Goal: Task Accomplishment & Management: Use online tool/utility

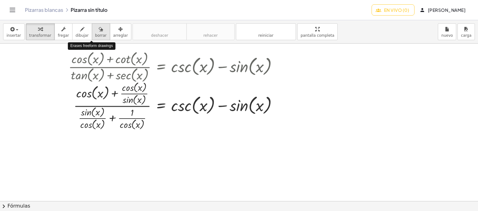
click at [95, 35] on font "borrar" at bounding box center [101, 35] width 12 height 4
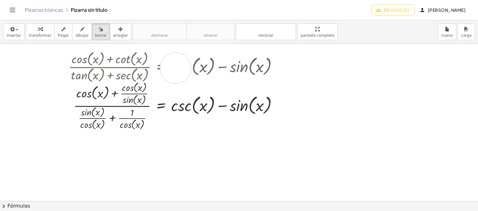
click at [175, 68] on div at bounding box center [239, 201] width 478 height 315
drag, startPoint x: 175, startPoint y: 68, endPoint x: 207, endPoint y: 88, distance: 37.6
click at [207, 88] on div at bounding box center [239, 201] width 478 height 315
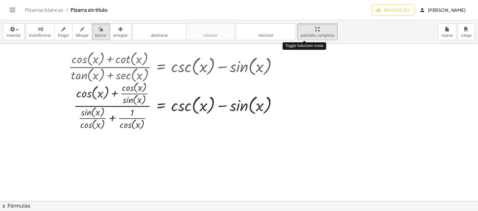
drag, startPoint x: 302, startPoint y: 36, endPoint x: 302, endPoint y: 79, distance: 43.2
click at [302, 79] on div "insertar Seleccione uno: Expresión matemática Función Texto transformar fregar …" at bounding box center [239, 115] width 478 height 191
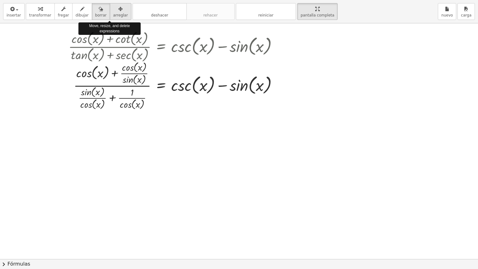
click at [113, 7] on div "button" at bounding box center [120, 8] width 15 height 7
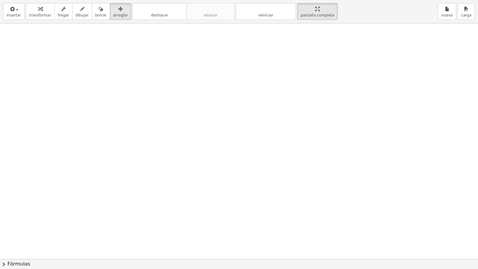
click at [167, 90] on div at bounding box center [239, 258] width 478 height 471
click at [191, 123] on div at bounding box center [239, 258] width 478 height 471
click at [156, 10] on font "deshacer" at bounding box center [159, 9] width 47 height 6
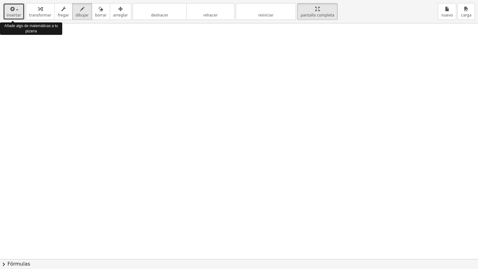
click at [12, 6] on icon "button" at bounding box center [12, 8] width 6 height 7
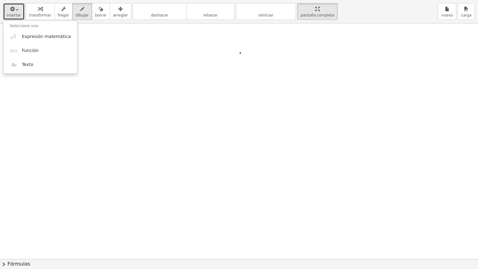
click at [240, 53] on div at bounding box center [239, 258] width 478 height 471
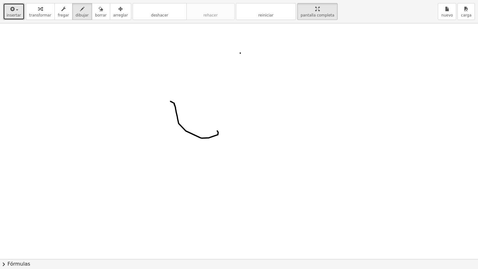
drag, startPoint x: 170, startPoint y: 101, endPoint x: 217, endPoint y: 131, distance: 55.2
click at [217, 131] on div at bounding box center [239, 258] width 478 height 471
drag, startPoint x: 215, startPoint y: 119, endPoint x: 223, endPoint y: 130, distance: 13.2
click at [223, 130] on div at bounding box center [239, 258] width 478 height 471
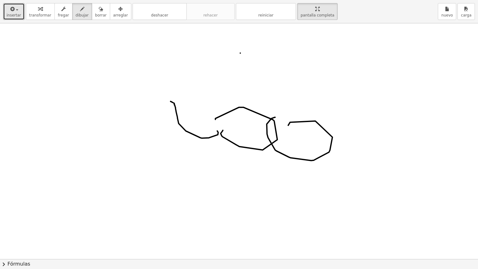
drag, startPoint x: 288, startPoint y: 125, endPoint x: 275, endPoint y: 117, distance: 15.4
click at [275, 117] on div at bounding box center [239, 258] width 478 height 471
drag, startPoint x: 296, startPoint y: 102, endPoint x: 266, endPoint y: 115, distance: 32.4
click at [266, 115] on div at bounding box center [239, 258] width 478 height 471
drag, startPoint x: 266, startPoint y: 92, endPoint x: 281, endPoint y: 91, distance: 15.0
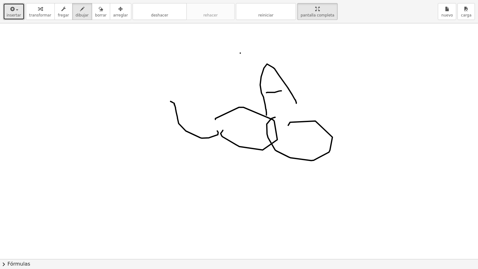
click at [281, 91] on div at bounding box center [239, 258] width 478 height 471
drag, startPoint x: 268, startPoint y: 68, endPoint x: 274, endPoint y: 84, distance: 17.9
click at [274, 84] on div at bounding box center [239, 258] width 478 height 471
click at [161, 11] on font "deshacer" at bounding box center [159, 9] width 47 height 6
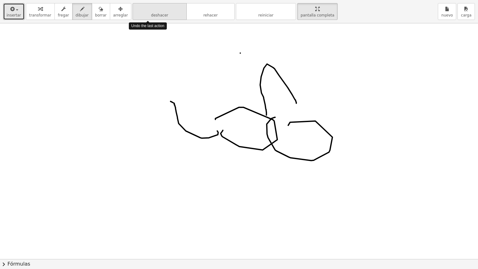
click at [161, 11] on font "deshacer" at bounding box center [159, 9] width 47 height 6
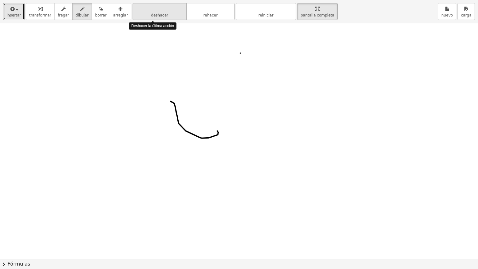
click at [161, 11] on font "deshacer" at bounding box center [159, 9] width 47 height 6
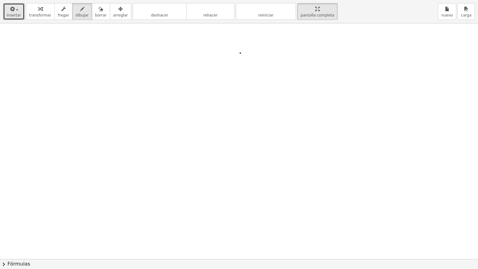
click at [94, 83] on div at bounding box center [239, 258] width 478 height 471
click at [136, 10] on font "deshacer" at bounding box center [159, 9] width 47 height 6
click at [17, 11] on div "button" at bounding box center [14, 8] width 15 height 7
click at [121, 126] on div at bounding box center [239, 258] width 478 height 471
drag, startPoint x: 117, startPoint y: 125, endPoint x: 125, endPoint y: 116, distance: 12.6
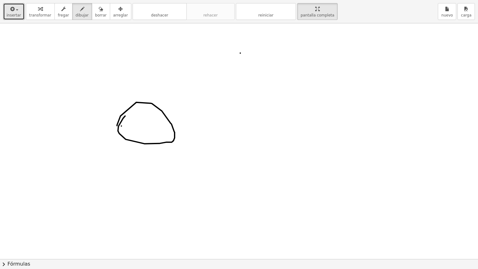
click at [125, 116] on div at bounding box center [239, 258] width 478 height 471
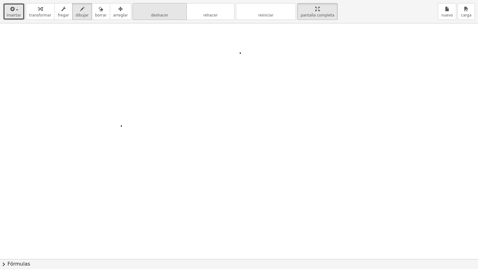
click at [143, 9] on font "deshacer" at bounding box center [159, 9] width 47 height 6
click at [12, 11] on icon "button" at bounding box center [12, 8] width 6 height 7
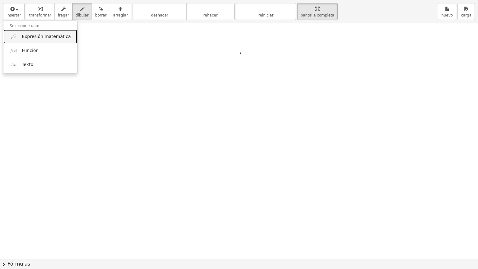
click at [48, 36] on font "Expresión matemática" at bounding box center [46, 36] width 49 height 5
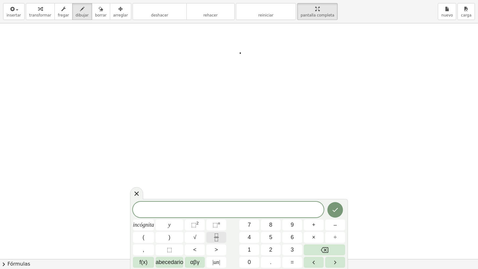
click at [212, 211] on button "Fracción" at bounding box center [216, 237] width 20 height 11
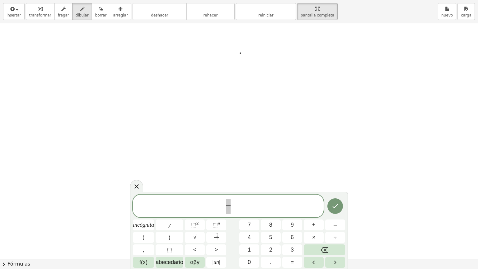
click at [234, 211] on div "​ incógnita y ⬚ 2 ⬚ n 7 8 9 + – ( ) √ 4 5 6 × ÷ , ⬚ < > 1 2 3 f(x) abecedario α…" at bounding box center [239, 230] width 212 height 73
drag, startPoint x: 234, startPoint y: 233, endPoint x: 257, endPoint y: 223, distance: 25.2
click at [257, 211] on div "​ incógnita y ⬚ 2 ⬚ n 7 8 9 + – ( ) √ 4 5 6 × ÷ , ⬚ < > 1 2 3 f(x) abecedario α…" at bounding box center [239, 230] width 212 height 73
click at [258, 211] on button "7" at bounding box center [249, 224] width 20 height 11
click at [194, 211] on button "⬚ 2" at bounding box center [195, 224] width 20 height 11
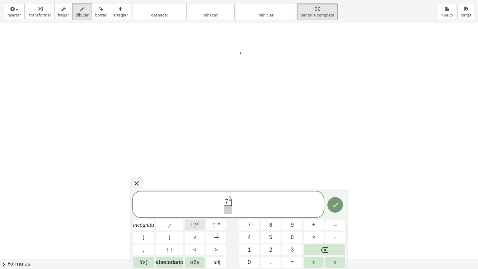
click at [198, 211] on span "⬚ 2" at bounding box center [195, 225] width 8 height 8
click at [221, 211] on button "Fracción" at bounding box center [216, 237] width 20 height 11
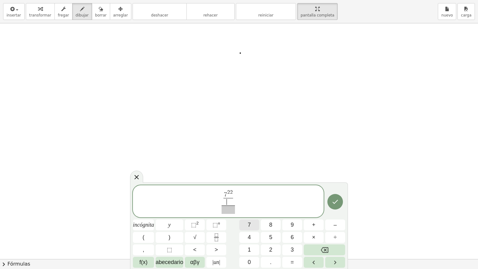
click at [248, 211] on font "7" at bounding box center [249, 225] width 3 height 6
click at [264, 211] on div "7 2 2 7 ​ ​ ​ incógnita y ⬚ 2 ⬚ n 7 8 9 + – ( ) √ 4 5 6 × ÷ , ⬚ < > 1 2 3 f(x) …" at bounding box center [239, 226] width 212 height 82
click at [269, 211] on font "8" at bounding box center [270, 225] width 3 height 6
click at [279, 211] on button "8" at bounding box center [271, 224] width 20 height 11
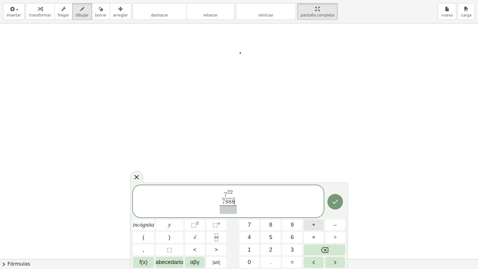
click at [312, 211] on font "+" at bounding box center [313, 225] width 3 height 6
click at [298, 211] on button "9" at bounding box center [292, 224] width 20 height 11
click at [317, 211] on button "×" at bounding box center [314, 237] width 20 height 11
click at [342, 201] on button "Hecho" at bounding box center [335, 202] width 16 height 16
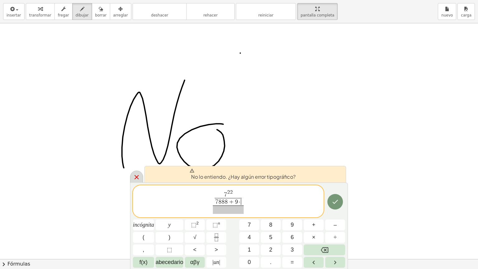
click at [135, 174] on icon at bounding box center [136, 176] width 7 height 7
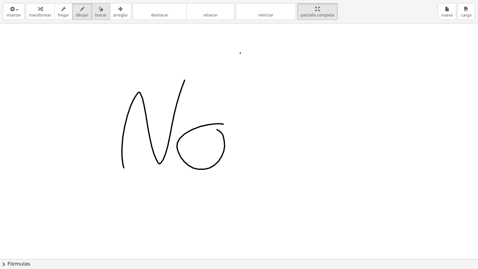
click at [95, 8] on div "button" at bounding box center [101, 8] width 12 height 7
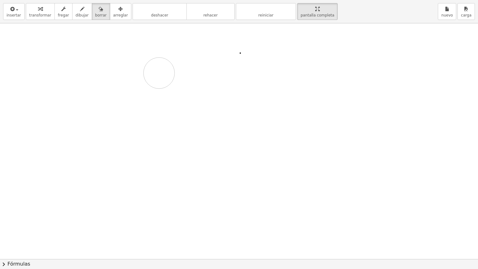
drag, startPoint x: 122, startPoint y: 59, endPoint x: 159, endPoint y: 73, distance: 39.4
click at [159, 73] on div at bounding box center [239, 258] width 478 height 471
click at [11, 7] on icon "button" at bounding box center [12, 8] width 6 height 7
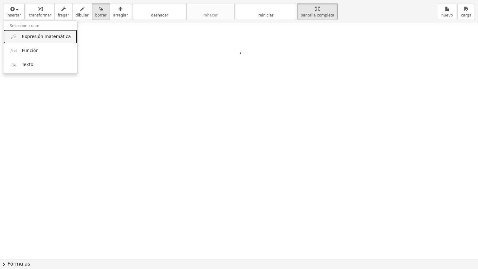
click at [49, 40] on link "Expresión matemática" at bounding box center [40, 37] width 74 height 14
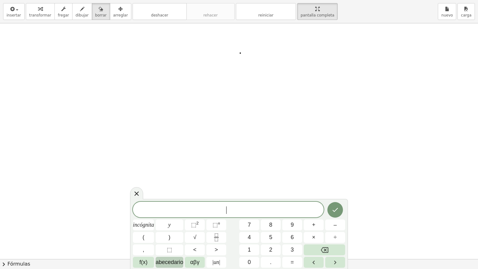
click at [161, 211] on font "abecedario" at bounding box center [170, 262] width 28 height 6
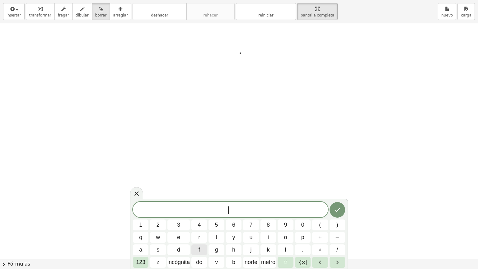
click at [158, 211] on div "​ 1 2 3 4 5 6 7 8 9 0 ( ) q w e r t y u i o p + – a s d f g h j k l . × / 123 z…" at bounding box center [239, 235] width 212 height 66
click at [188, 211] on button "incógnita" at bounding box center [178, 262] width 22 height 11
click at [205, 211] on button "do" at bounding box center [199, 262] width 16 height 11
click at [242, 211] on div "x c ​ 1 2 3 4 5 6 7 8 9 0 ( ) q w e r t y u i o p + – a s d f g h j k l . × / 1…" at bounding box center [239, 235] width 212 height 66
click at [259, 211] on div "x c 1 2 3 4 5 6 7 8 9 0 ( ) q w e r t y u i o p + – a s d f g h j k l . × / 123…" at bounding box center [239, 235] width 212 height 66
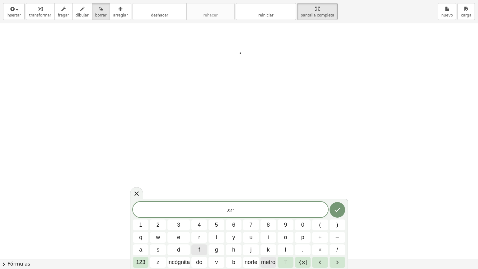
click at [271, 211] on span "metro" at bounding box center [268, 262] width 14 height 8
click at [281, 211] on button "9" at bounding box center [286, 224] width 16 height 11
click at [271, 211] on div "x c m 9 ​ 1 2 3 4 5 6 7 8 9 0 ( ) q w e r t y u i o p + – a s d f g h j k l . ×…" at bounding box center [239, 235] width 212 height 66
click at [269, 211] on span "8" at bounding box center [268, 225] width 3 height 8
click at [338, 211] on icon "Hecho" at bounding box center [337, 209] width 7 height 7
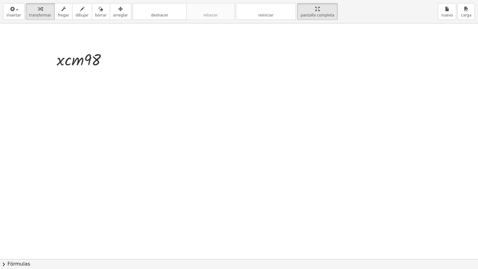
click at [154, 66] on div at bounding box center [239, 258] width 478 height 471
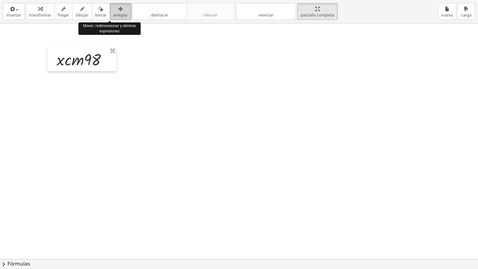
click at [118, 11] on icon "button" at bounding box center [120, 8] width 4 height 7
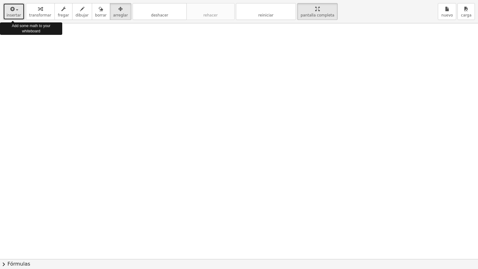
click at [6, 4] on button "insertar" at bounding box center [13, 11] width 21 height 17
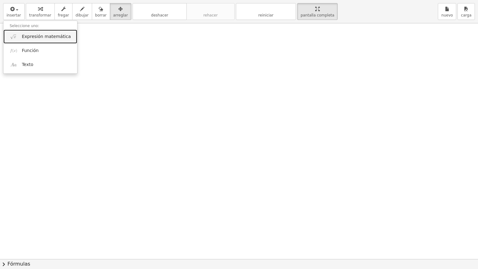
click at [47, 39] on font "Expresión matemática" at bounding box center [46, 36] width 49 height 5
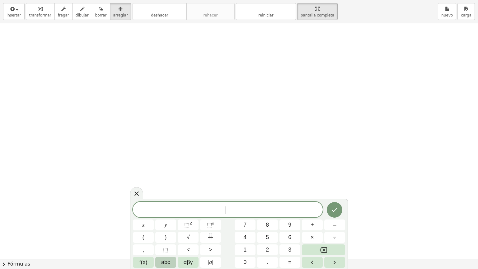
click at [221, 209] on span "​" at bounding box center [228, 210] width 190 height 9
click at [143, 211] on div "​" at bounding box center [228, 210] width 190 height 16
click at [147, 211] on button "f(x)" at bounding box center [143, 262] width 21 height 11
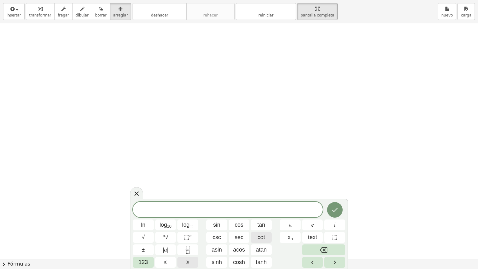
click at [268, 211] on button "cot" at bounding box center [261, 237] width 21 height 11
click at [141, 211] on span "123" at bounding box center [142, 262] width 9 height 8
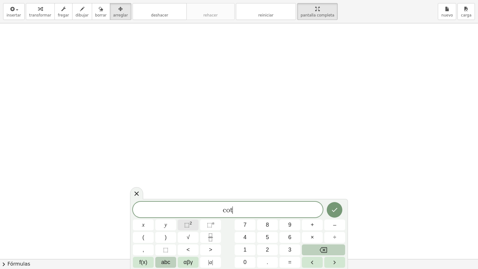
click at [193, 211] on button "⬚ 2" at bounding box center [188, 224] width 21 height 11
click at [142, 211] on button "f(x)" at bounding box center [143, 262] width 21 height 11
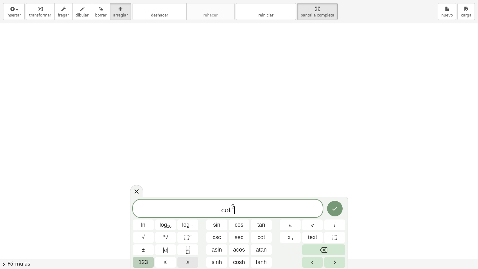
click at [147, 211] on span "123" at bounding box center [142, 262] width 9 height 8
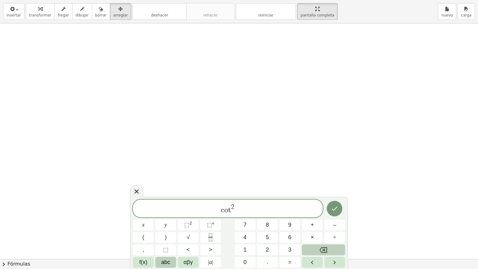
click at [170, 211] on span "abc" at bounding box center [165, 262] width 9 height 8
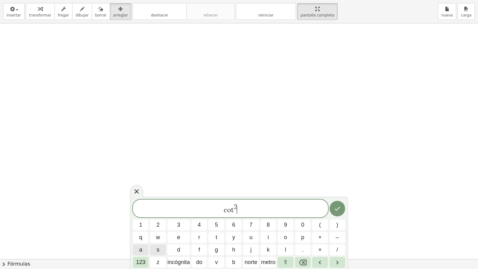
click at [138, 211] on button "a" at bounding box center [141, 249] width 16 height 11
click at [321, 211] on span "+" at bounding box center [319, 237] width 3 height 8
click at [142, 211] on span "1" at bounding box center [140, 225] width 3 height 8
click at [144, 211] on font "123" at bounding box center [140, 262] width 9 height 6
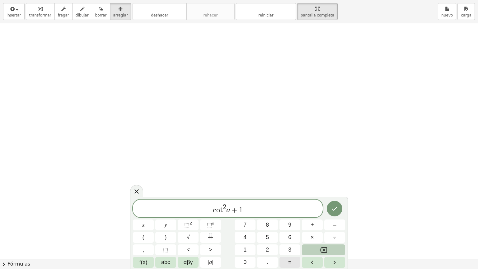
click at [300, 211] on button "=" at bounding box center [289, 262] width 21 height 11
click at [217, 211] on button "Fraction" at bounding box center [210, 237] width 21 height 11
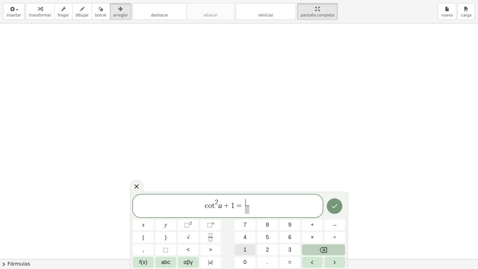
click at [252, 211] on button "1" at bounding box center [245, 249] width 21 height 11
click at [248, 211] on span "​" at bounding box center [247, 209] width 5 height 8
click at [145, 211] on span "f(x)" at bounding box center [143, 262] width 8 height 8
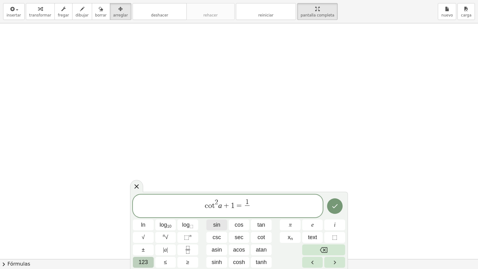
click at [220, 211] on span "sin" at bounding box center [216, 225] width 7 height 8
click at [147, 211] on span "123" at bounding box center [142, 262] width 9 height 8
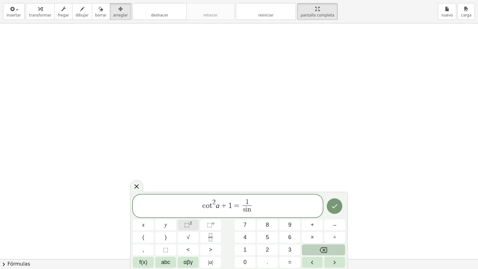
click at [196, 211] on button "⬚ 2" at bounding box center [188, 224] width 21 height 11
click at [142, 211] on span "f(x)" at bounding box center [143, 262] width 8 height 8
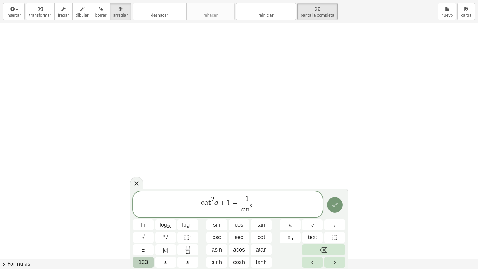
click at [144, 211] on div "c o t 2 a + 1 = 1 s i n 2 ​ ln log 10 log ⬚ sin cos tan π e i √ n √ ⬚ n csc sec…" at bounding box center [239, 229] width 218 height 80
click at [140, 211] on span "123" at bounding box center [142, 262] width 9 height 8
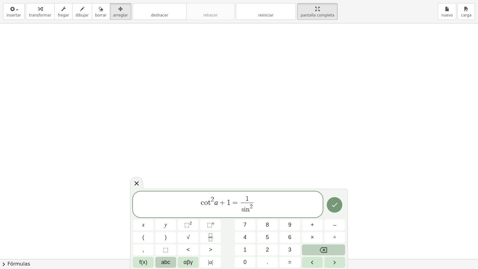
click at [165, 211] on span "abc" at bounding box center [165, 262] width 9 height 8
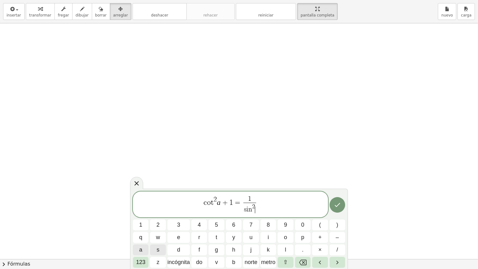
click at [139, 211] on span "a" at bounding box center [140, 249] width 3 height 8
click at [338, 202] on icon "Hecho" at bounding box center [337, 204] width 7 height 7
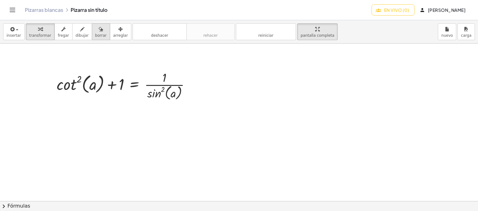
click at [97, 30] on button "borrar" at bounding box center [101, 31] width 18 height 17
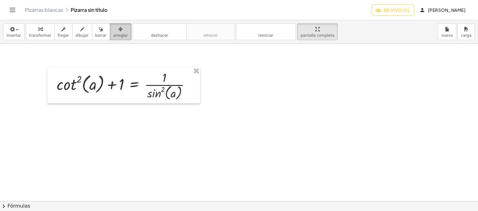
click at [116, 36] on font "arreglar" at bounding box center [120, 35] width 15 height 4
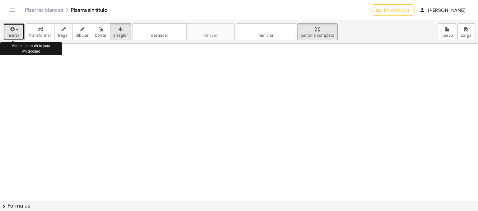
click at [16, 30] on span "button" at bounding box center [17, 29] width 2 height 1
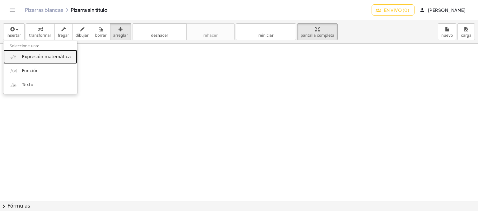
click at [32, 52] on link "Expresión matemática" at bounding box center [40, 57] width 74 height 14
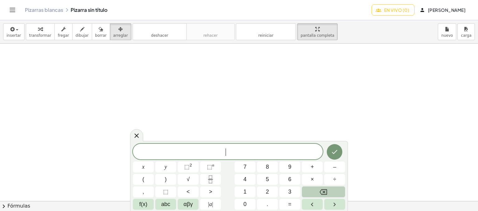
click at [147, 155] on span "​" at bounding box center [228, 152] width 190 height 9
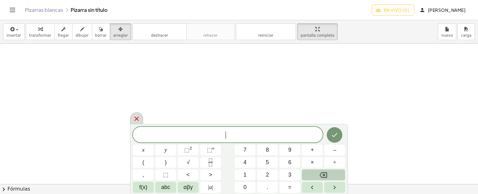
click at [138, 120] on icon at bounding box center [136, 119] width 4 height 4
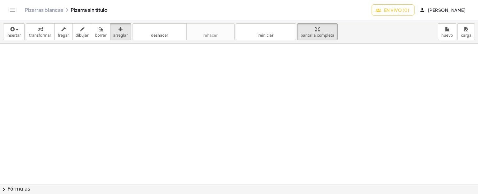
click at [77, 37] on font "dibujar" at bounding box center [82, 35] width 13 height 4
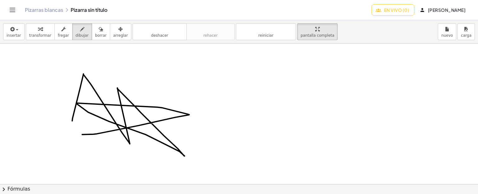
drag, startPoint x: 72, startPoint y: 121, endPoint x: 65, endPoint y: 105, distance: 17.6
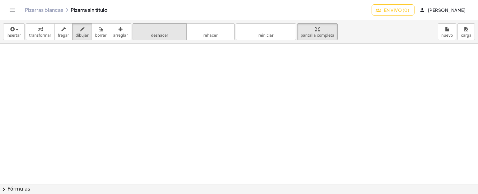
click at [151, 35] on font "deshacer" at bounding box center [159, 35] width 17 height 4
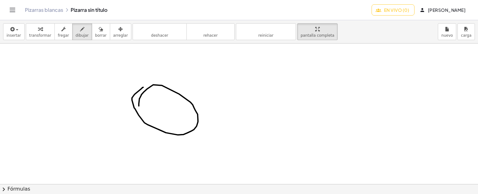
drag, startPoint x: 139, startPoint y: 106, endPoint x: 143, endPoint y: 87, distance: 19.2
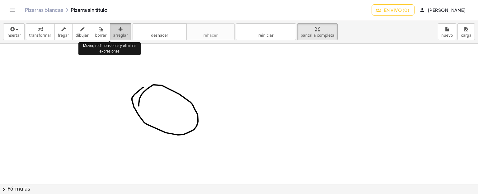
click at [118, 32] on icon "button" at bounding box center [120, 29] width 4 height 7
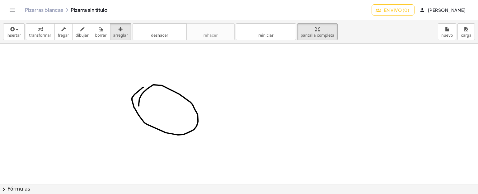
click at [92, 38] on button "borrar" at bounding box center [101, 31] width 18 height 17
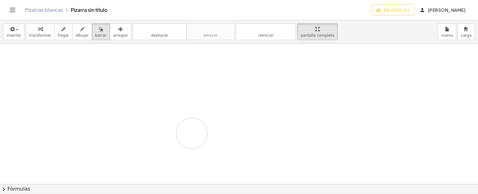
drag, startPoint x: 172, startPoint y: 108, endPoint x: 146, endPoint y: 84, distance: 35.2
click at [80, 31] on icon "button" at bounding box center [82, 29] width 4 height 7
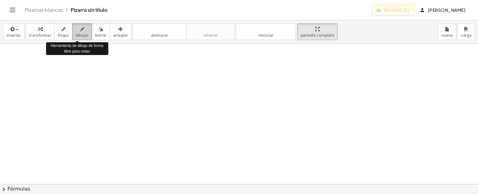
click at [80, 31] on icon "button" at bounding box center [82, 29] width 4 height 7
drag, startPoint x: 73, startPoint y: 31, endPoint x: 68, endPoint y: 73, distance: 42.7
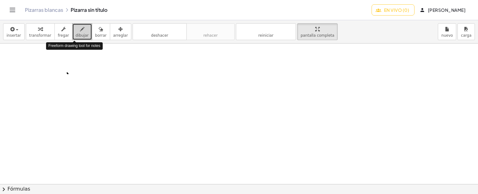
click at [75, 24] on button "dibujar" at bounding box center [82, 31] width 20 height 17
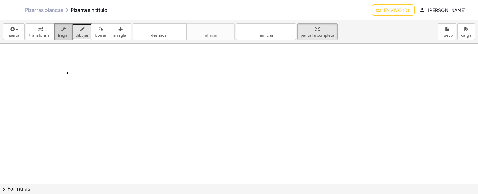
click at [58, 24] on button "fregar" at bounding box center [63, 31] width 18 height 17
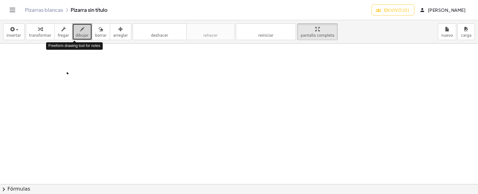
click at [81, 37] on button "dibujar" at bounding box center [82, 31] width 20 height 17
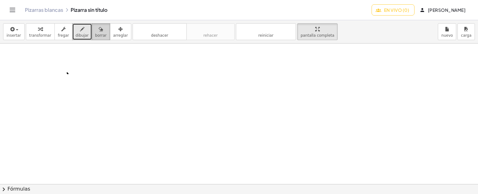
click at [95, 37] on font "borrar" at bounding box center [101, 35] width 12 height 4
drag, startPoint x: 76, startPoint y: 74, endPoint x: 72, endPoint y: 33, distance: 40.6
click at [72, 33] on div "insertar Seleccione uno: Expresión matemática Función Texto transformar fregar …" at bounding box center [239, 107] width 478 height 174
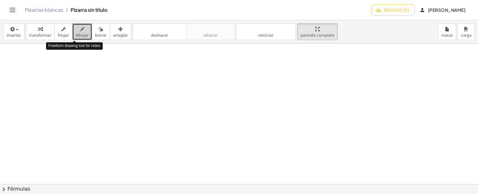
click at [76, 33] on font "dibujar" at bounding box center [82, 35] width 13 height 4
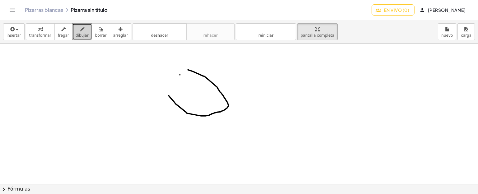
drag, startPoint x: 188, startPoint y: 70, endPoint x: 169, endPoint y: 96, distance: 32.2
click at [113, 34] on font "arreglar" at bounding box center [120, 35] width 15 height 4
click at [99, 32] on button "borrar" at bounding box center [101, 31] width 18 height 17
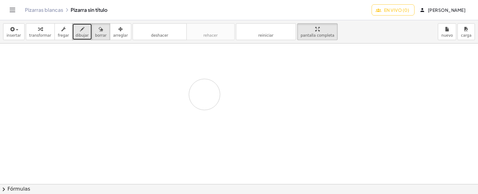
drag, startPoint x: 209, startPoint y: 104, endPoint x: 204, endPoint y: 94, distance: 10.4
drag, startPoint x: 78, startPoint y: 31, endPoint x: 178, endPoint y: 73, distance: 108.2
click at [168, 66] on div "insertar Seleccione uno: Expresión matemática Función Texto transformar fregar …" at bounding box center [239, 107] width 478 height 174
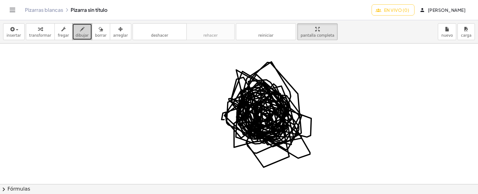
drag, startPoint x: 224, startPoint y: 119, endPoint x: 249, endPoint y: 96, distance: 34.3
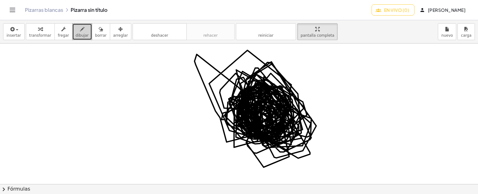
drag, startPoint x: 233, startPoint y: 98, endPoint x: 251, endPoint y: 108, distance: 21.2
drag, startPoint x: 94, startPoint y: 37, endPoint x: 216, endPoint y: 91, distance: 132.8
click at [216, 91] on div "insertar Seleccione uno: Expresión matemática Función Texto transformar fregar …" at bounding box center [239, 107] width 478 height 174
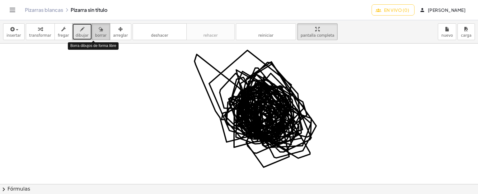
drag, startPoint x: 148, startPoint y: 68, endPoint x: 91, endPoint y: 29, distance: 69.4
click at [91, 29] on div "insertar Seleccione uno: Expresión matemática Función Texto transformar fregar …" at bounding box center [239, 107] width 478 height 174
click at [99, 29] on icon "button" at bounding box center [101, 29] width 4 height 7
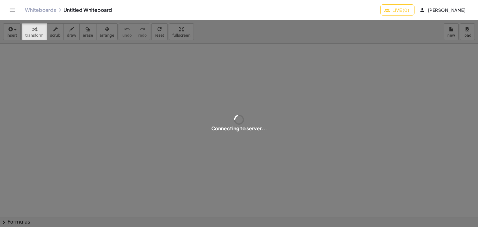
click at [256, 71] on div "Connecting to server..." at bounding box center [239, 123] width 478 height 207
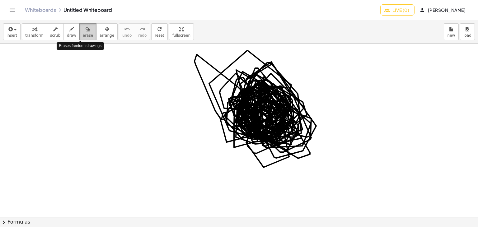
click at [86, 27] on icon "button" at bounding box center [88, 29] width 4 height 7
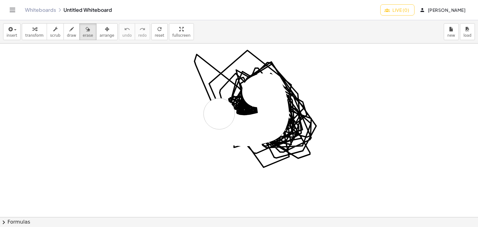
drag, startPoint x: 258, startPoint y: 91, endPoint x: 266, endPoint y: 107, distance: 17.7
click at [242, 67] on div at bounding box center [239, 218] width 478 height 348
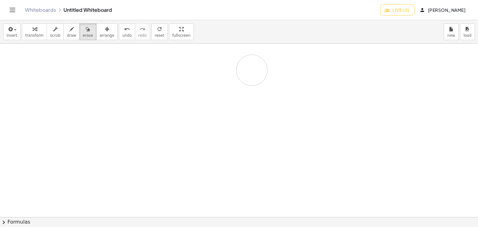
drag, startPoint x: 335, startPoint y: 119, endPoint x: 250, endPoint y: 74, distance: 96.0
click at [250, 74] on div at bounding box center [239, 218] width 478 height 348
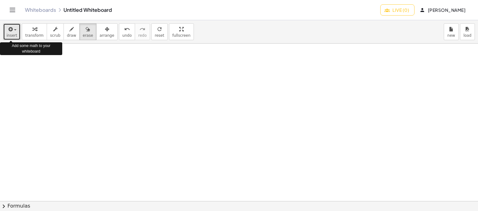
click at [13, 26] on div "button" at bounding box center [12, 28] width 11 height 7
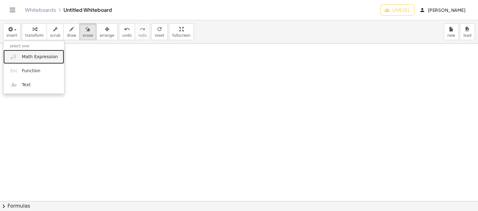
click at [46, 59] on span "Math Expression" at bounding box center [40, 57] width 36 height 6
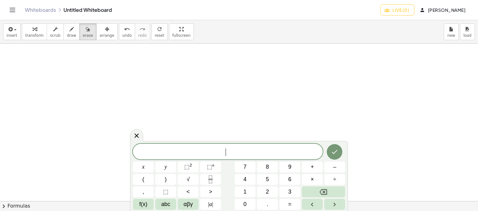
click at [175, 148] on span "​" at bounding box center [228, 152] width 190 height 9
click at [191, 206] on span "αβγ" at bounding box center [188, 204] width 9 height 8
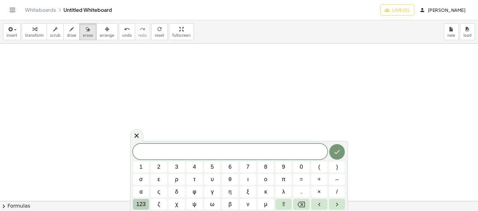
click at [142, 201] on span "123" at bounding box center [140, 204] width 9 height 8
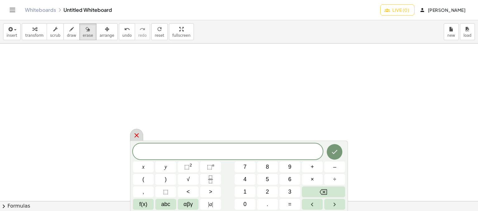
click at [136, 134] on icon at bounding box center [136, 135] width 7 height 7
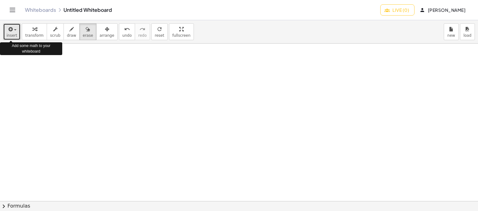
click at [11, 30] on icon "button" at bounding box center [10, 29] width 6 height 7
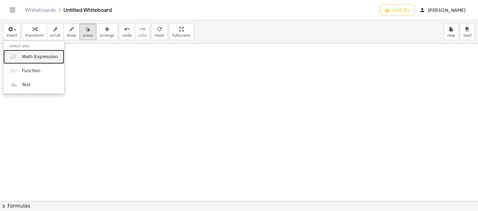
click at [53, 55] on span "Math Expression" at bounding box center [40, 57] width 36 height 6
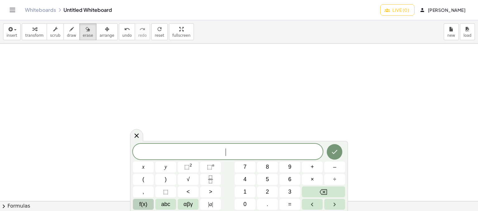
click at [142, 199] on button "f(x)" at bounding box center [143, 204] width 21 height 11
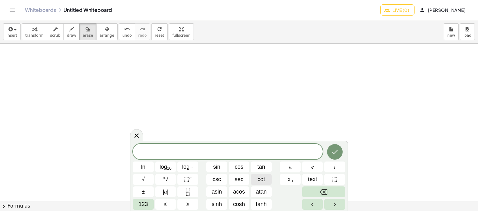
click at [265, 177] on button "cot" at bounding box center [261, 179] width 21 height 11
click at [144, 199] on button "123" at bounding box center [143, 204] width 21 height 11
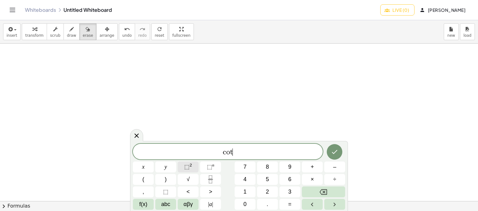
click at [142, 206] on div "c o t ​ x y ⬚ 2 ⬚ n 7 8 9 + – ( ) √ 4 5 6 × ÷ , ⬚ < > 1 2 3 f(x) abc αβγ | a | …" at bounding box center [239, 177] width 212 height 66
click at [142, 206] on span "f(x)" at bounding box center [143, 204] width 8 height 8
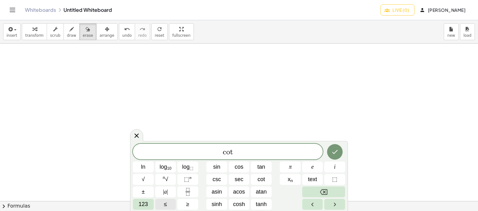
click at [142, 206] on span "123" at bounding box center [142, 204] width 9 height 8
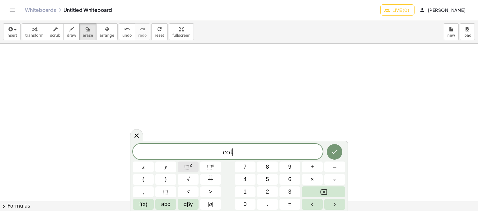
click at [181, 163] on button "⬚ 2" at bounding box center [188, 166] width 21 height 11
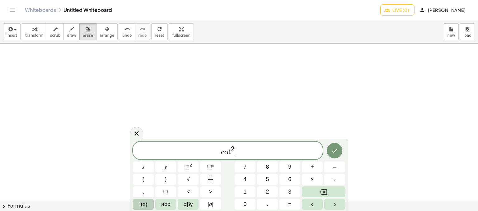
click at [143, 199] on button "f(x)" at bounding box center [143, 204] width 21 height 11
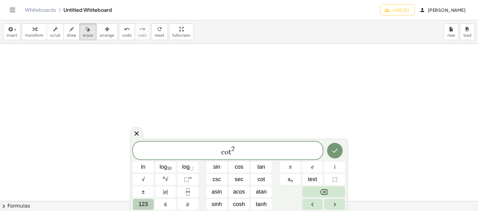
click at [145, 199] on button "123" at bounding box center [143, 204] width 21 height 11
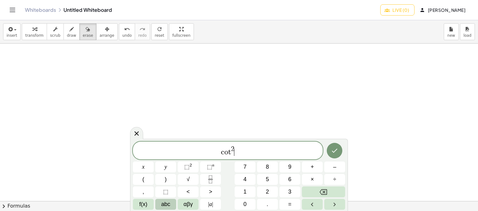
click at [197, 198] on div "c o t 2 ​ x y ⬚ 2 ⬚ n 7 8 9 + – ( ) √ 4 5 6 × ÷ , ⬚ < > 1 2 3 f(x) abc αβγ | a …" at bounding box center [239, 176] width 212 height 68
click at [167, 205] on span "abc" at bounding box center [165, 204] width 9 height 8
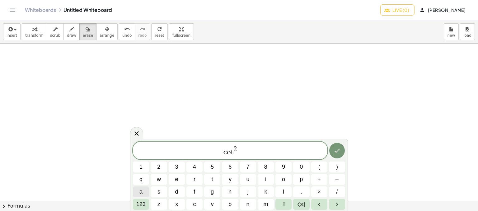
click at [139, 188] on span "a" at bounding box center [140, 192] width 3 height 8
click at [134, 206] on button "123" at bounding box center [141, 204] width 16 height 11
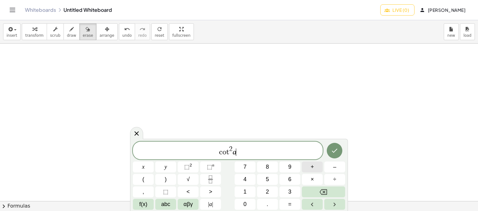
click at [318, 165] on button "+" at bounding box center [312, 166] width 21 height 11
click at [243, 188] on div "c o t 2 a + ​ x y ⬚ 2 ⬚ n 7 8 9 + – ( ) √ 4 5 6 × ÷ , ⬚ < > 1 2 3 f(x) abc αβγ …" at bounding box center [239, 176] width 212 height 68
click at [243, 188] on button "1" at bounding box center [245, 191] width 21 height 11
click at [290, 205] on span "=" at bounding box center [289, 204] width 3 height 8
click at [207, 181] on icon "Fraction" at bounding box center [211, 179] width 8 height 8
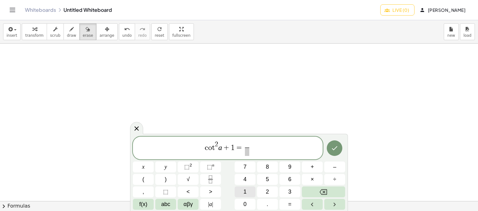
click at [250, 189] on button "1" at bounding box center [245, 191] width 21 height 11
click at [249, 155] on span "​" at bounding box center [247, 151] width 5 height 8
click at [150, 199] on button "f(x)" at bounding box center [143, 204] width 21 height 11
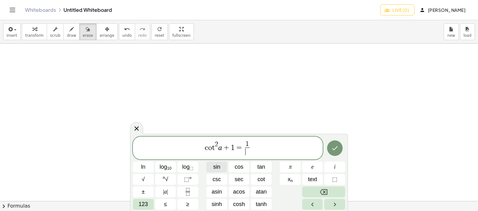
click at [220, 167] on button "sin" at bounding box center [216, 166] width 21 height 11
click at [144, 206] on span "123" at bounding box center [142, 204] width 9 height 8
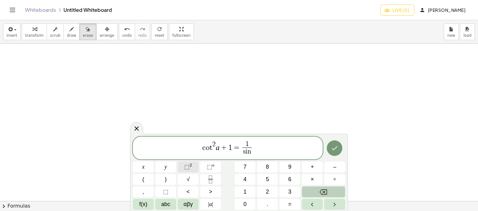
click at [189, 162] on button "⬚ 2" at bounding box center [188, 166] width 21 height 11
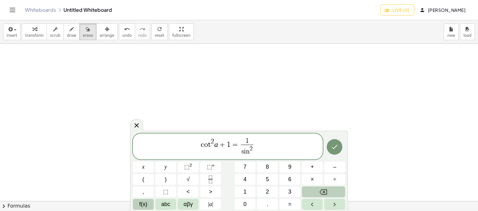
click at [145, 201] on span "f(x)" at bounding box center [143, 204] width 8 height 8
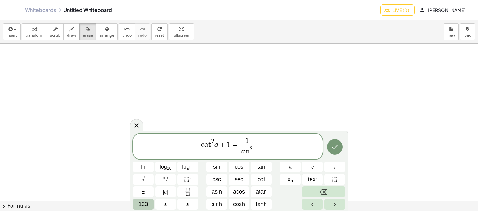
click at [135, 202] on button "123" at bounding box center [143, 204] width 21 height 11
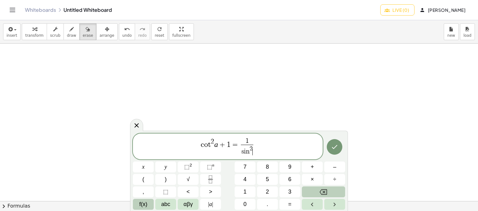
click at [135, 202] on button "f(x)" at bounding box center [143, 204] width 21 height 11
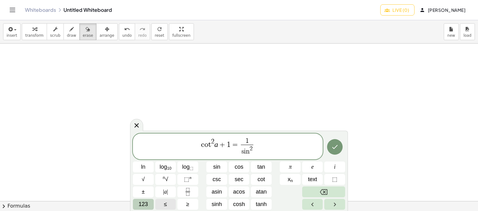
click at [135, 202] on button "123" at bounding box center [143, 204] width 21 height 11
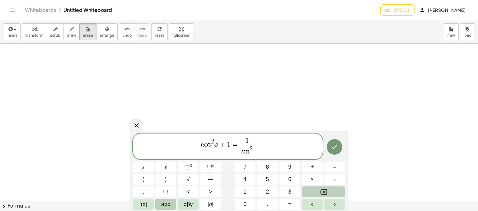
click at [166, 204] on span "abc" at bounding box center [165, 204] width 9 height 8
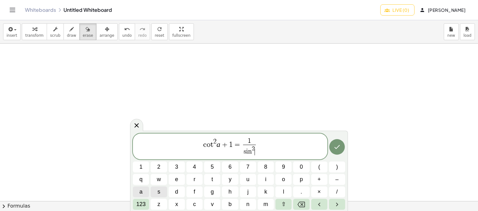
click at [139, 188] on button "a" at bounding box center [141, 191] width 16 height 11
click at [342, 147] on button "Done" at bounding box center [337, 147] width 16 height 16
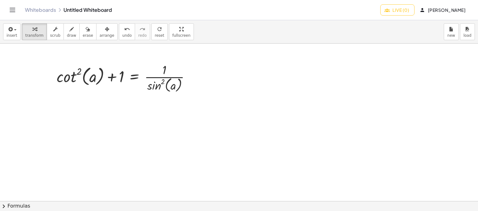
click at [18, 201] on button "chevron_right Formulas" at bounding box center [239, 206] width 478 height 10
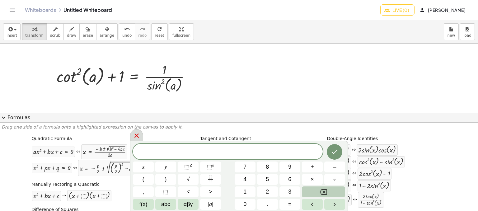
click at [138, 133] on icon at bounding box center [136, 135] width 7 height 7
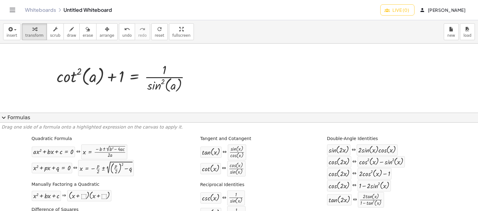
click at [133, 114] on button "expand_more Formulas" at bounding box center [239, 118] width 478 height 10
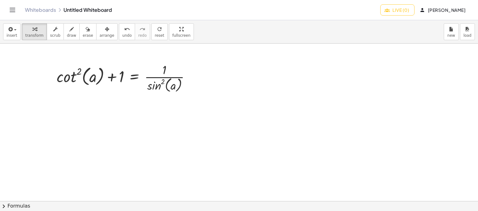
click at [13, 205] on button "chevron_right Formulas" at bounding box center [239, 206] width 478 height 10
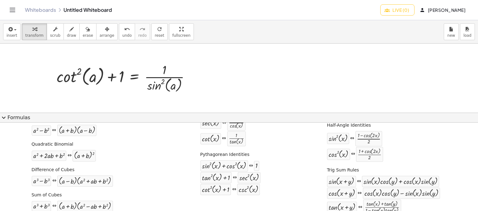
scroll to position [89, 0]
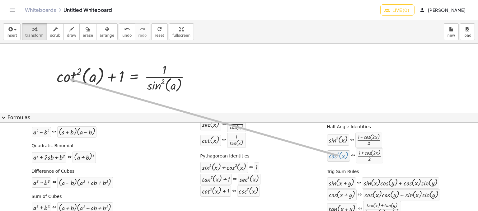
drag, startPoint x: 331, startPoint y: 154, endPoint x: 65, endPoint y: 78, distance: 277.0
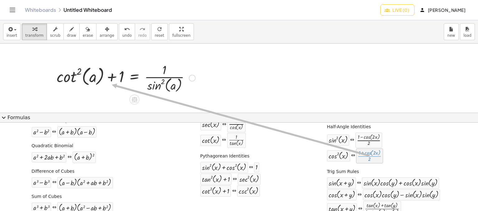
drag, startPoint x: 372, startPoint y: 156, endPoint x: 106, endPoint y: 84, distance: 275.6
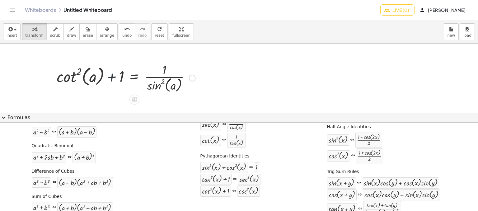
click at [106, 84] on div at bounding box center [126, 77] width 145 height 33
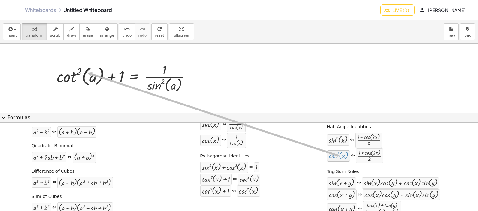
drag, startPoint x: 333, startPoint y: 159, endPoint x: 83, endPoint y: 72, distance: 264.4
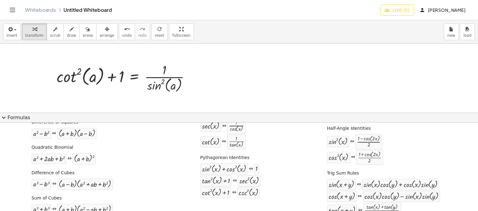
scroll to position [129, 0]
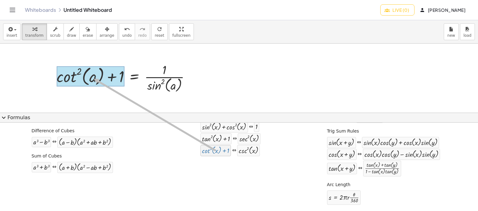
drag, startPoint x: 223, startPoint y: 146, endPoint x: 91, endPoint y: 78, distance: 149.0
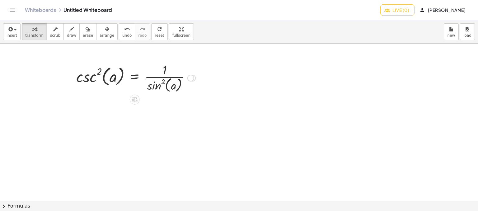
click at [191, 78] on div at bounding box center [190, 78] width 7 height 7
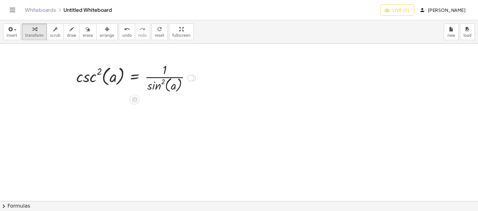
click at [196, 76] on div at bounding box center [135, 77] width 125 height 33
click at [187, 77] on div at bounding box center [135, 77] width 125 height 33
click at [191, 75] on div "Transform line Copy line as LaTeX Copy derivation as LaTeX Expand new lines: On" at bounding box center [190, 78] width 7 height 7
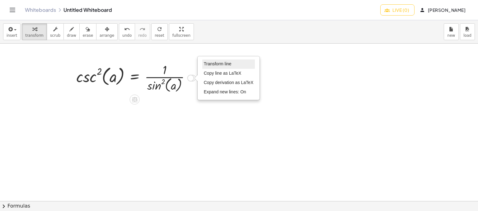
click at [226, 64] on span "Transform line" at bounding box center [218, 63] width 28 height 5
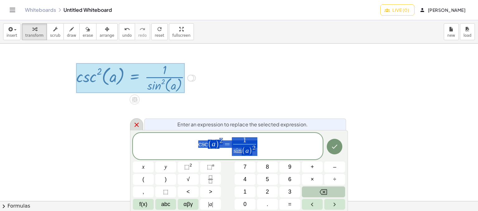
click at [135, 120] on div at bounding box center [136, 124] width 13 height 12
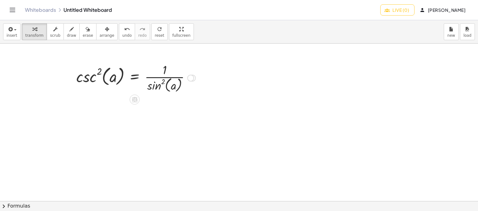
click at [191, 77] on div "Transform line Copy line as LaTeX Copy derivation as LaTeX Expand new lines: On" at bounding box center [190, 78] width 7 height 7
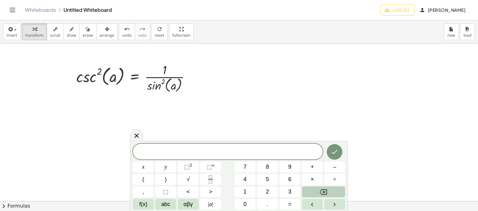
click at [25, 203] on button "chevron_right Formulas" at bounding box center [239, 206] width 478 height 10
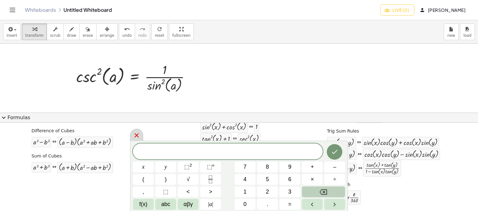
click at [133, 139] on div at bounding box center [136, 135] width 13 height 12
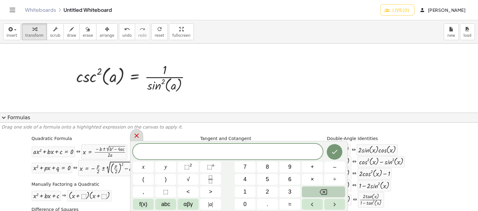
click at [134, 136] on icon at bounding box center [136, 135] width 7 height 7
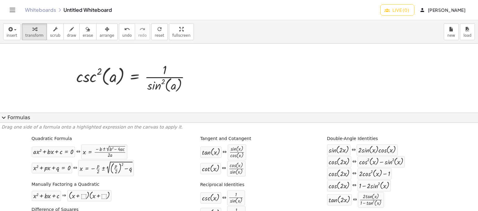
click at [57, 137] on label "Quadratic Formula" at bounding box center [51, 139] width 40 height 6
click at [90, 126] on p "Drag one side of a formula onto a highlighted expression on the canvas to apply…" at bounding box center [239, 127] width 475 height 6
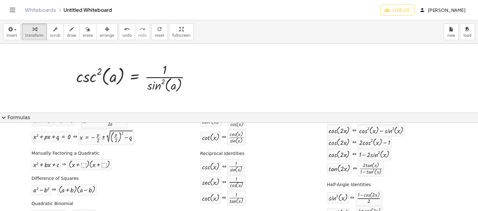
scroll to position [32, 0]
drag, startPoint x: 237, startPoint y: 164, endPoint x: 245, endPoint y: 177, distance: 15.5
click at [245, 177] on div "Reciprocal Identities csc ( , x ) ⇔ · 1 · sin ( , x ) sec ( , x ) ⇔ · 1 · cos (…" at bounding box center [230, 176] width 63 height 59
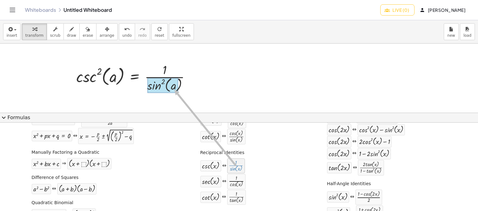
drag, startPoint x: 239, startPoint y: 170, endPoint x: 173, endPoint y: 90, distance: 103.8
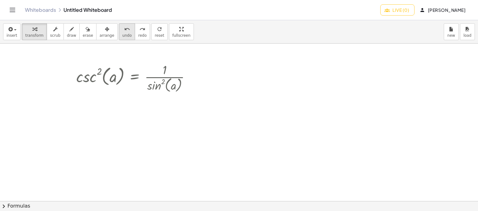
click at [119, 30] on button "undo undo" at bounding box center [127, 31] width 16 height 17
click at [78, 207] on button "chevron_right Formulas" at bounding box center [239, 206] width 478 height 10
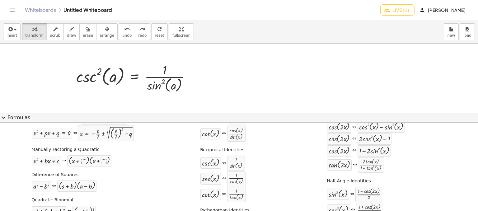
scroll to position [35, 0]
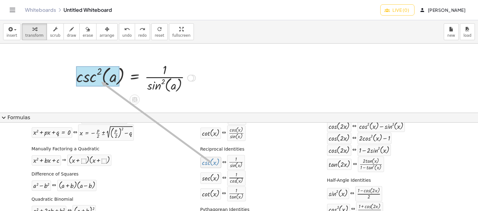
drag, startPoint x: 208, startPoint y: 163, endPoint x: 97, endPoint y: 80, distance: 138.1
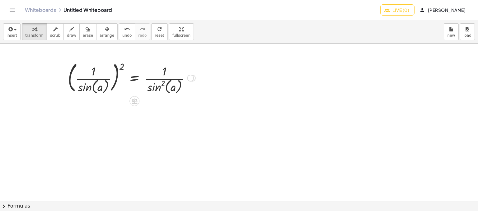
click at [125, 67] on div at bounding box center [132, 77] width 134 height 36
click at [99, 75] on div at bounding box center [132, 77] width 134 height 36
click at [136, 77] on div at bounding box center [132, 77] width 134 height 36
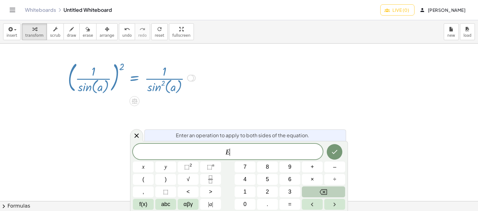
click at [136, 77] on div at bounding box center [132, 77] width 134 height 36
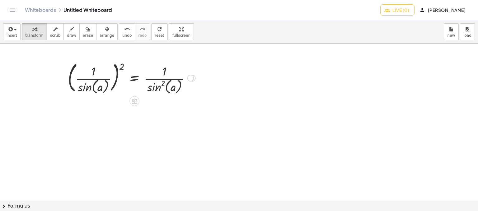
click at [115, 74] on div at bounding box center [132, 77] width 134 height 36
drag, startPoint x: 103, startPoint y: 81, endPoint x: 100, endPoint y: 82, distance: 3.2
click at [100, 82] on div at bounding box center [132, 77] width 134 height 36
drag, startPoint x: 122, startPoint y: 66, endPoint x: 55, endPoint y: 82, distance: 68.5
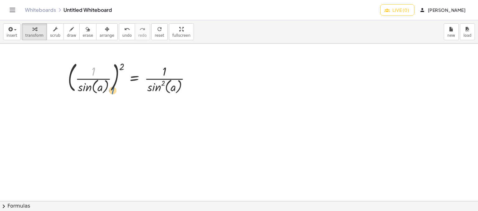
drag, startPoint x: 85, startPoint y: 66, endPoint x: 105, endPoint y: 89, distance: 29.8
click at [105, 89] on div at bounding box center [132, 77] width 134 height 36
drag, startPoint x: 104, startPoint y: 89, endPoint x: 56, endPoint y: 65, distance: 53.3
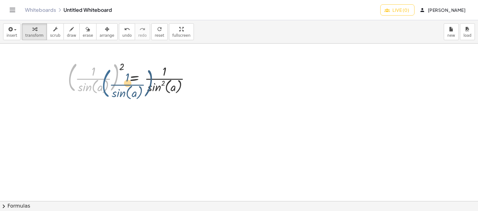
drag, startPoint x: 70, startPoint y: 78, endPoint x: 104, endPoint y: 84, distance: 34.4
click at [104, 84] on div at bounding box center [132, 77] width 134 height 36
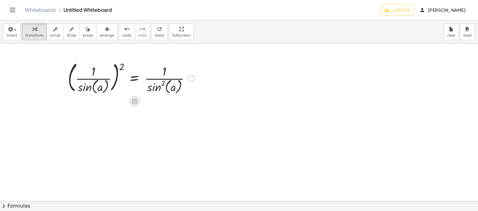
click at [136, 102] on icon at bounding box center [134, 101] width 7 height 7
click at [110, 103] on span "+" at bounding box center [110, 101] width 4 height 9
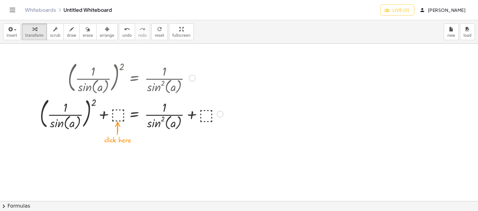
click at [119, 114] on div at bounding box center [131, 114] width 189 height 36
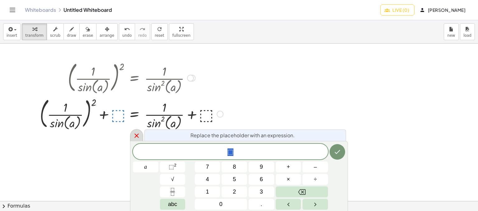
click at [130, 133] on div at bounding box center [136, 135] width 13 height 12
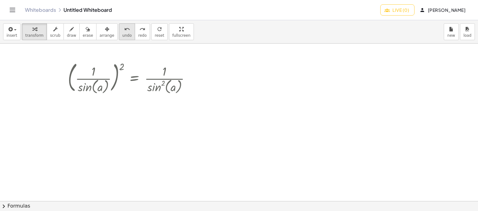
click at [119, 38] on button "undo undo" at bounding box center [127, 31] width 16 height 17
drag, startPoint x: 124, startPoint y: 70, endPoint x: 91, endPoint y: 88, distance: 37.6
click at [91, 88] on div at bounding box center [132, 77] width 134 height 36
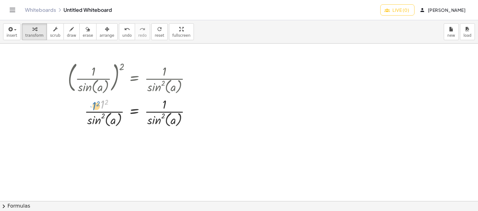
drag, startPoint x: 103, startPoint y: 102, endPoint x: 96, endPoint y: 102, distance: 7.5
click at [96, 102] on div at bounding box center [132, 112] width 134 height 33
drag, startPoint x: 107, startPoint y: 102, endPoint x: 274, endPoint y: 96, distance: 166.9
click at [124, 29] on icon "undo" at bounding box center [127, 29] width 6 height 7
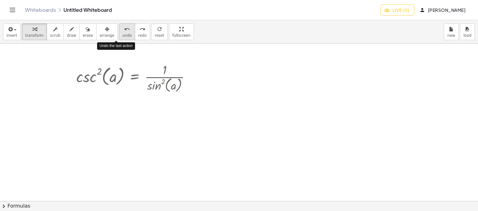
click at [124, 32] on icon "undo" at bounding box center [127, 29] width 6 height 7
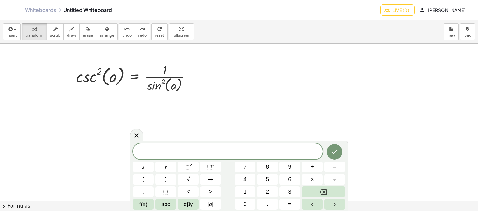
click at [56, 208] on button "chevron_right Formulas" at bounding box center [239, 206] width 478 height 10
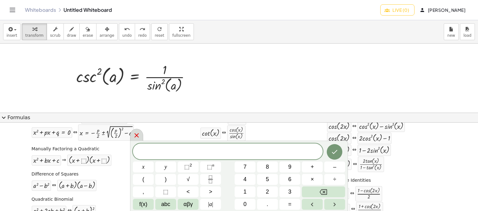
click at [133, 133] on icon at bounding box center [136, 135] width 7 height 7
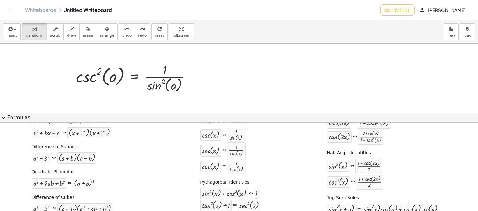
scroll to position [64, 0]
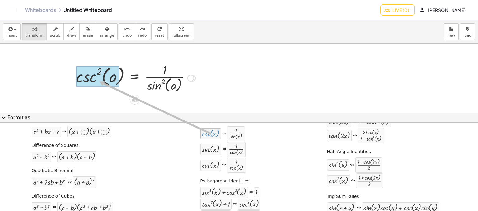
drag, startPoint x: 201, startPoint y: 133, endPoint x: 96, endPoint y: 81, distance: 117.6
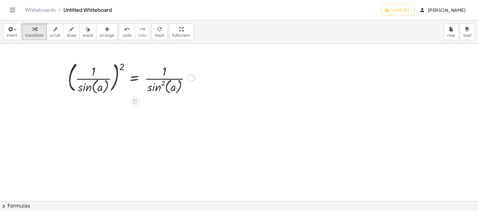
click at [164, 88] on div at bounding box center [132, 77] width 134 height 36
click at [164, 87] on div at bounding box center [132, 77] width 134 height 36
drag, startPoint x: 163, startPoint y: 83, endPoint x: 170, endPoint y: 59, distance: 25.8
click at [170, 59] on div at bounding box center [132, 77] width 134 height 36
drag, startPoint x: 162, startPoint y: 79, endPoint x: 163, endPoint y: 68, distance: 10.9
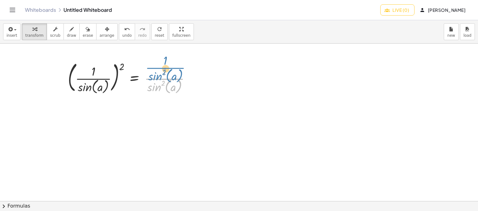
click at [163, 68] on div at bounding box center [132, 77] width 134 height 36
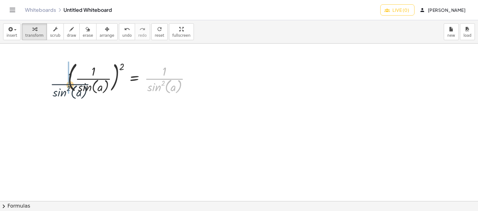
drag, startPoint x: 161, startPoint y: 75, endPoint x: 64, endPoint y: 81, distance: 96.6
click at [64, 81] on div "+ cot ( , a ) 2 + 1 = · 1 · sin ( , a ) 2 csc ( , a ) 2 = · 1 · sin ( , a ) 2 ·…" at bounding box center [129, 77] width 142 height 39
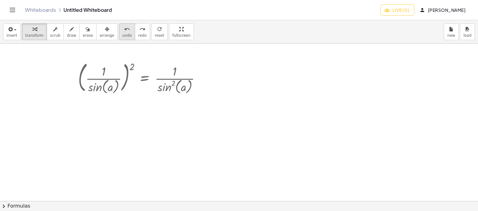
click at [124, 29] on icon "undo" at bounding box center [127, 29] width 6 height 7
drag, startPoint x: 126, startPoint y: 73, endPoint x: 110, endPoint y: 82, distance: 18.5
click at [110, 82] on div at bounding box center [142, 77] width 134 height 36
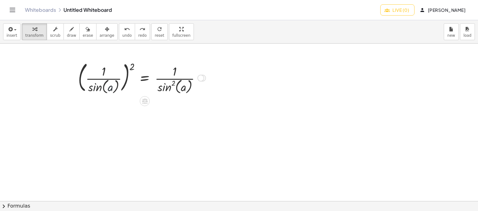
click at [110, 82] on div at bounding box center [142, 77] width 134 height 36
click at [99, 83] on div at bounding box center [142, 77] width 134 height 36
drag, startPoint x: 123, startPoint y: 86, endPoint x: 129, endPoint y: 85, distance: 7.0
click at [129, 85] on div at bounding box center [142, 77] width 134 height 36
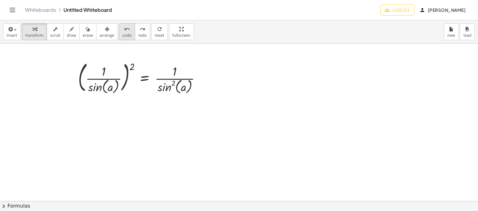
click at [122, 33] on span "undo" at bounding box center [126, 35] width 9 height 4
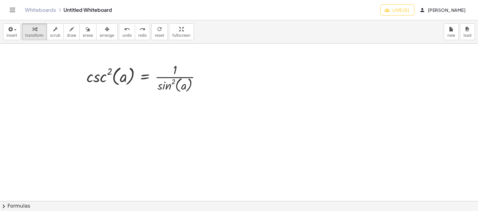
click at [66, 202] on button "chevron_right Formulas" at bounding box center [239, 206] width 478 height 10
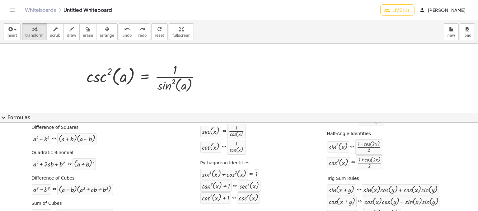
scroll to position [83, 0]
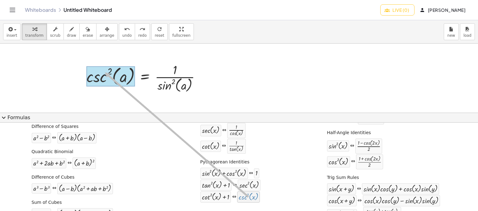
drag, startPoint x: 244, startPoint y: 198, endPoint x: 103, endPoint y: 72, distance: 189.7
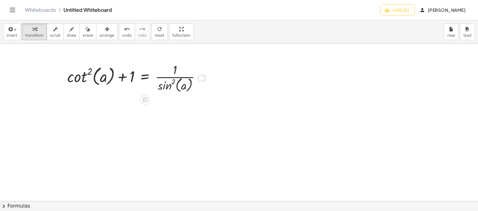
click at [112, 94] on div "+ cot ( , a ) 2 + 1 = · 1 · sin ( , a ) 2 csc ( , a ) 2 = · 1 · sin ( , a ) 2 a…" at bounding box center [134, 77] width 153 height 36
click at [30, 205] on button "chevron_right Formulas" at bounding box center [239, 206] width 478 height 10
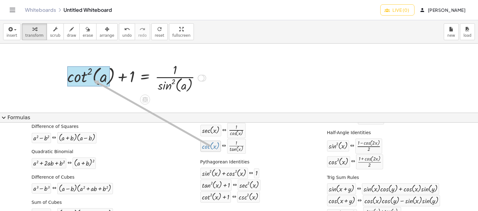
drag, startPoint x: 210, startPoint y: 148, endPoint x: 91, endPoint y: 80, distance: 137.6
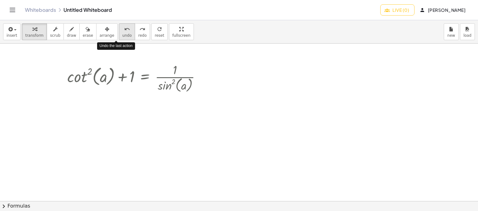
click at [122, 33] on span "undo" at bounding box center [126, 35] width 9 height 4
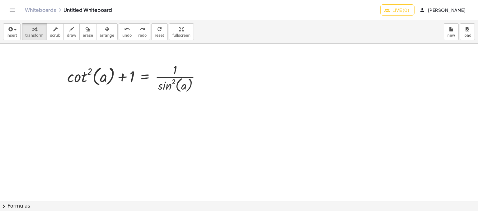
click at [60, 201] on button "chevron_right Formulas" at bounding box center [239, 206] width 478 height 10
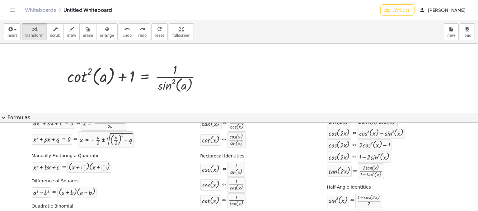
scroll to position [2, 0]
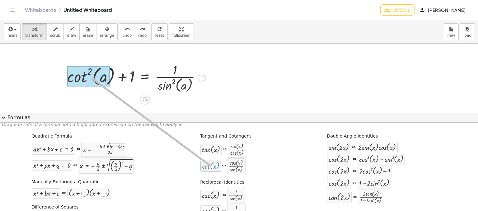
drag, startPoint x: 209, startPoint y: 166, endPoint x: 88, endPoint y: 77, distance: 149.5
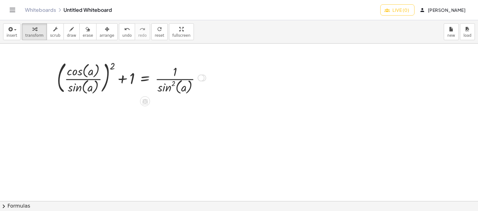
click at [93, 81] on div at bounding box center [131, 77] width 155 height 37
click at [83, 77] on div at bounding box center [131, 77] width 155 height 37
drag, startPoint x: 77, startPoint y: 74, endPoint x: 86, endPoint y: 76, distance: 8.9
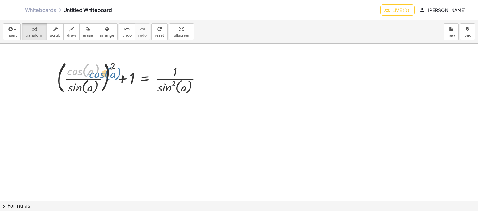
click at [86, 76] on div at bounding box center [131, 77] width 155 height 37
click at [126, 79] on div at bounding box center [131, 77] width 155 height 37
drag, startPoint x: 79, startPoint y: 68, endPoint x: 28, endPoint y: 77, distance: 52.3
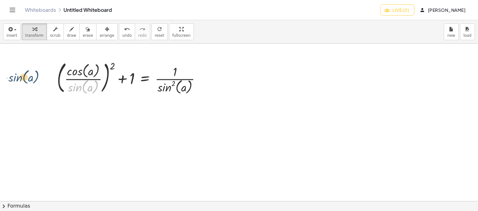
drag, startPoint x: 80, startPoint y: 86, endPoint x: 19, endPoint y: 76, distance: 61.8
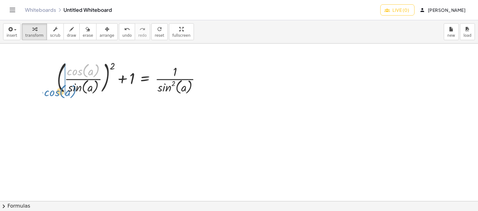
drag, startPoint x: 76, startPoint y: 70, endPoint x: 52, endPoint y: 91, distance: 31.3
click at [52, 91] on div "+ cot ( , a ) 2 + 1 = · 1 · sin ( , a ) 2 csc ( , a ) 2 = · 1 · sin ( , a ) 2 +…" at bounding box center [129, 77] width 163 height 40
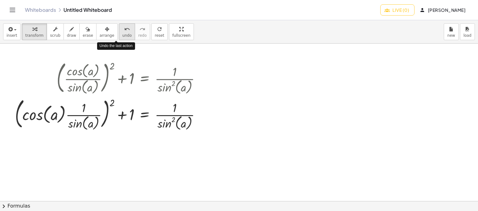
click at [119, 38] on button "undo undo" at bounding box center [127, 31] width 16 height 17
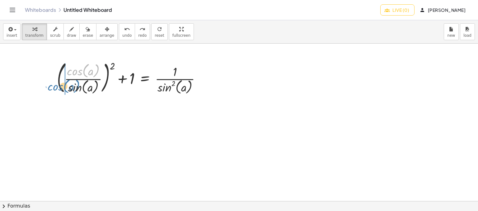
drag, startPoint x: 72, startPoint y: 68, endPoint x: 48, endPoint y: 80, distance: 26.9
click at [48, 80] on div "+ cot ( , a ) 2 + 1 = · 1 · sin ( , a ) 2 csc ( , a ) 2 = · 1 · sin ( , a ) 2 +…" at bounding box center [129, 77] width 163 height 40
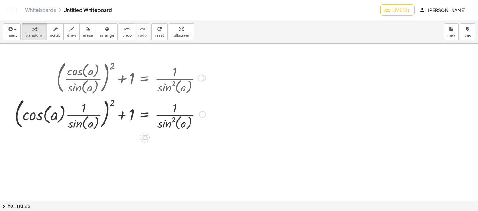
drag, startPoint x: 102, startPoint y: 115, endPoint x: 105, endPoint y: 118, distance: 4.4
click at [102, 115] on div at bounding box center [110, 114] width 197 height 36
click at [108, 118] on div at bounding box center [110, 114] width 197 height 36
drag, startPoint x: 108, startPoint y: 118, endPoint x: 116, endPoint y: 120, distance: 8.3
click at [116, 120] on div at bounding box center [110, 114] width 197 height 36
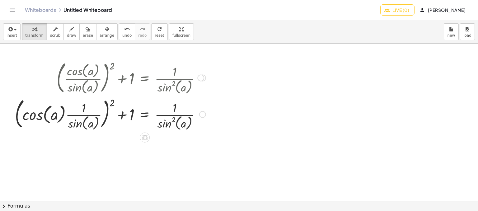
click at [126, 117] on div at bounding box center [110, 114] width 197 height 36
click at [72, 203] on button "chevron_right Formulas" at bounding box center [239, 206] width 478 height 10
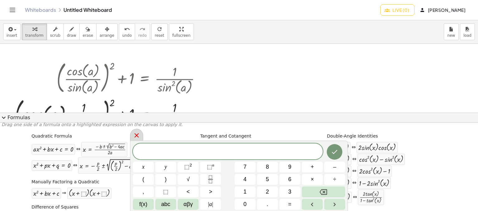
click at [133, 131] on div at bounding box center [136, 135] width 13 height 12
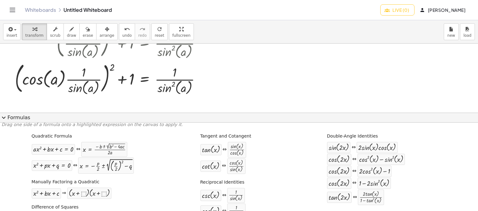
scroll to position [23, 0]
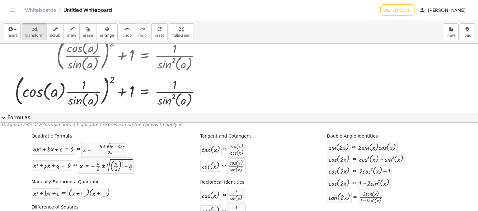
click at [6, 115] on span "expand_more" at bounding box center [3, 117] width 7 height 7
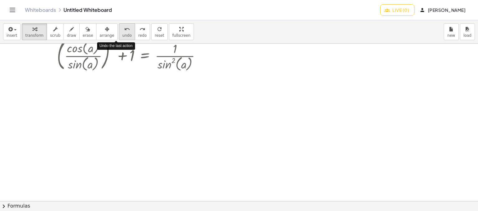
click at [122, 35] on span "undo" at bounding box center [126, 35] width 9 height 4
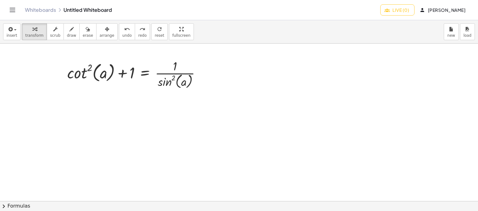
scroll to position [0, 0]
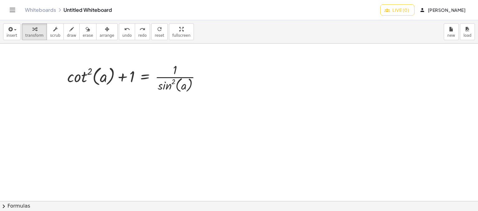
click at [149, 116] on div at bounding box center [239, 201] width 478 height 315
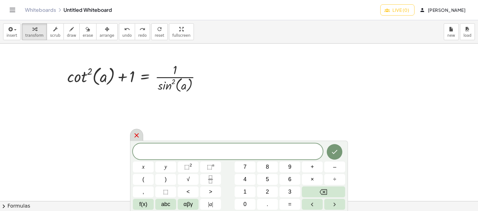
click at [136, 134] on icon at bounding box center [136, 135] width 7 height 7
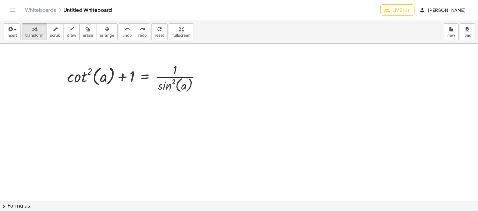
click at [136, 134] on div at bounding box center [239, 201] width 478 height 315
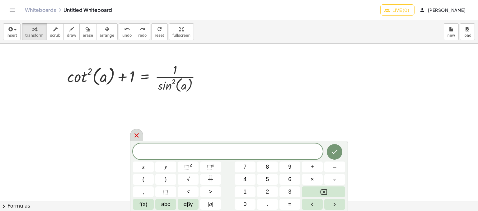
click at [141, 133] on div at bounding box center [136, 135] width 13 height 12
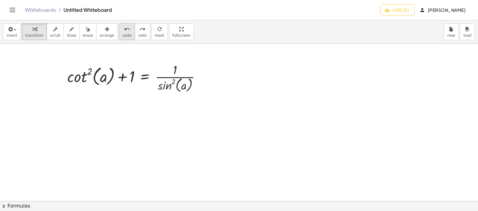
click at [124, 30] on icon "undo" at bounding box center [127, 29] width 6 height 7
click at [30, 205] on button "chevron_right Formulas" at bounding box center [239, 206] width 478 height 10
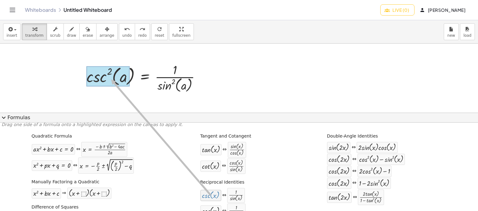
drag, startPoint x: 212, startPoint y: 193, endPoint x: 108, endPoint y: 79, distance: 154.0
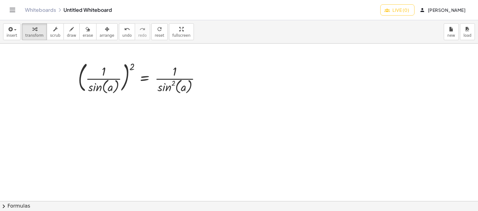
click at [17, 43] on div "insert select one: Math Expression Function Text transform scrub draw erase arr…" at bounding box center [239, 31] width 478 height 23
click at [12, 32] on icon "button" at bounding box center [10, 29] width 6 height 7
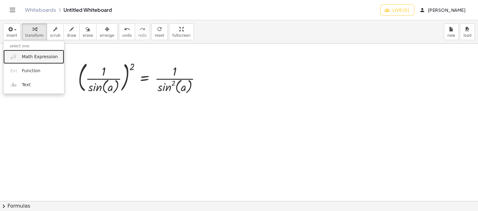
click at [40, 55] on span "Math Expression" at bounding box center [40, 57] width 36 height 6
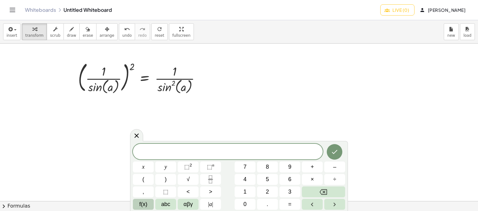
click at [143, 203] on span "f(x)" at bounding box center [143, 204] width 8 height 8
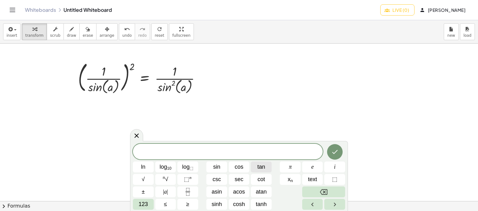
click at [258, 166] on span "tan" at bounding box center [261, 167] width 8 height 8
click at [149, 202] on button "123" at bounding box center [143, 204] width 21 height 11
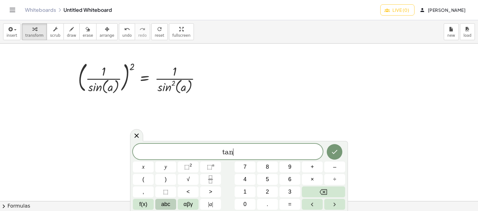
click at [168, 206] on span "abc" at bounding box center [165, 204] width 9 height 8
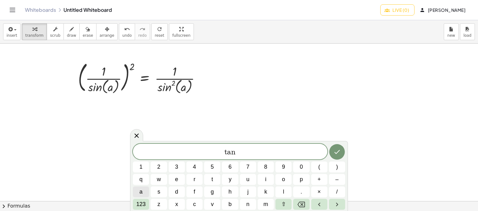
click at [146, 190] on button "a" at bounding box center [141, 191] width 16 height 11
click at [280, 159] on div "t a n a a ​" at bounding box center [230, 152] width 194 height 16
click at [301, 199] on button "Backspace" at bounding box center [301, 204] width 16 height 11
click at [137, 202] on span "123" at bounding box center [140, 204] width 9 height 8
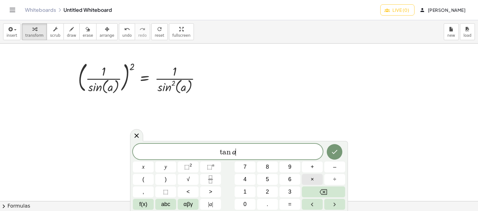
click at [310, 181] on span "×" at bounding box center [311, 179] width 3 height 8
click at [144, 201] on span "f(x)" at bounding box center [143, 204] width 8 height 8
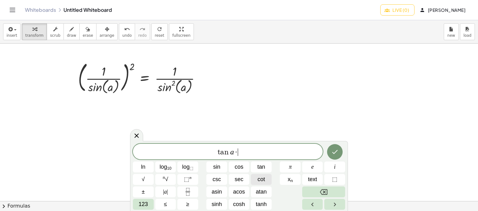
click at [254, 176] on button "cot" at bounding box center [261, 179] width 21 height 11
click at [144, 200] on span "123" at bounding box center [142, 204] width 9 height 8
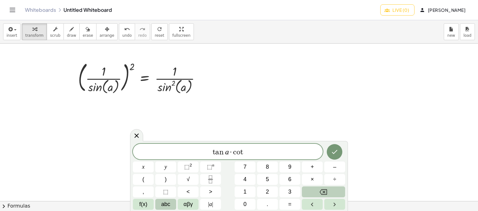
click at [175, 206] on button "abc" at bounding box center [165, 204] width 21 height 11
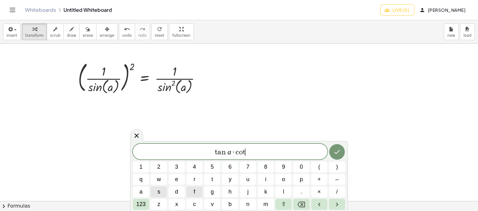
click at [175, 206] on span "x" at bounding box center [176, 204] width 3 height 8
click at [306, 206] on button "Backspace" at bounding box center [301, 204] width 16 height 11
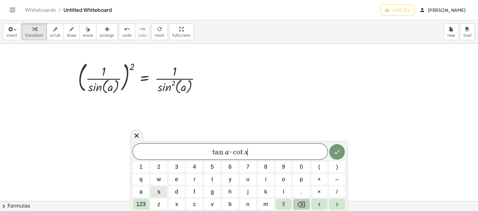
click at [306, 206] on button "Backspace" at bounding box center [301, 204] width 16 height 11
click at [142, 191] on span "a" at bounding box center [140, 192] width 3 height 8
click at [143, 199] on button "123" at bounding box center [141, 204] width 16 height 11
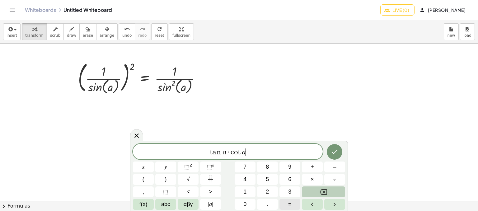
click at [289, 201] on span "=" at bounding box center [289, 204] width 3 height 8
click at [131, 204] on div "t a n a · c o t a = ​ x y ⬚ 2 ⬚ n 7 8 9 + – ( ) √ 4 5 6 × ÷ , ⬚ < > 1 2 3 f(x) …" at bounding box center [239, 176] width 218 height 70
click at [136, 204] on button "f(x)" at bounding box center [143, 204] width 21 height 11
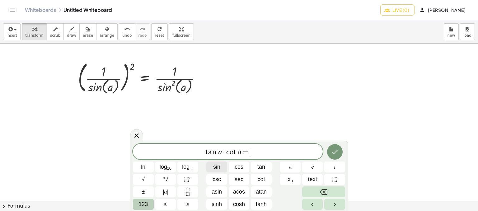
click at [220, 165] on span "sin" at bounding box center [216, 167] width 7 height 8
click at [144, 192] on span "±" at bounding box center [143, 192] width 3 height 8
click at [323, 189] on icon "Backspace" at bounding box center [323, 191] width 7 height 7
click at [138, 201] on span "123" at bounding box center [142, 204] width 9 height 8
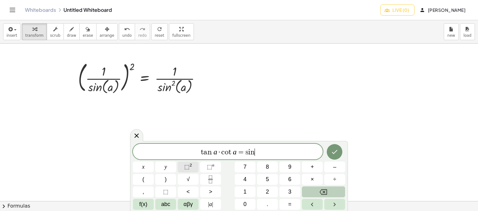
click at [196, 161] on button "⬚ 2" at bounding box center [188, 166] width 21 height 11
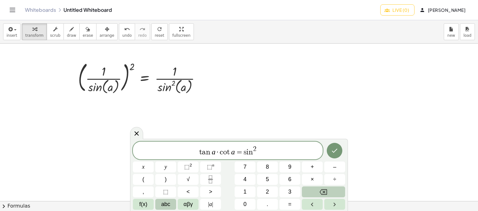
click at [167, 203] on span "abc" at bounding box center [165, 204] width 9 height 8
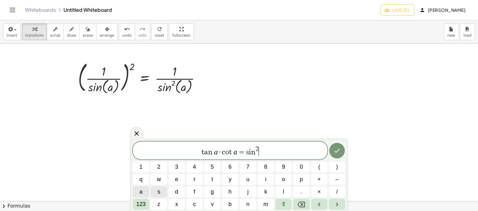
click at [144, 191] on button "a" at bounding box center [141, 191] width 16 height 11
click at [140, 203] on span "123" at bounding box center [140, 204] width 9 height 8
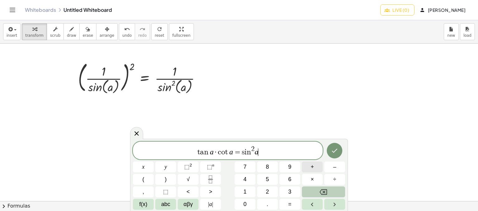
click at [315, 164] on button "+" at bounding box center [312, 166] width 21 height 11
click at [151, 201] on button "f(x)" at bounding box center [143, 204] width 21 height 11
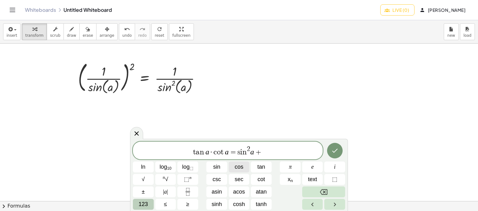
click at [242, 168] on span "cos" at bounding box center [239, 167] width 9 height 8
click at [143, 201] on span "123" at bounding box center [142, 204] width 9 height 8
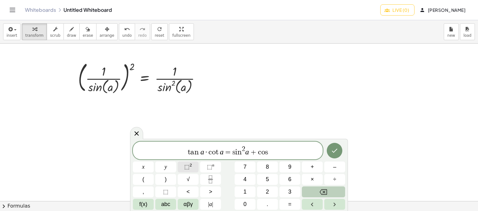
click at [196, 170] on button "⬚ 2" at bounding box center [188, 166] width 21 height 11
click at [174, 199] on button "abc" at bounding box center [165, 204] width 21 height 11
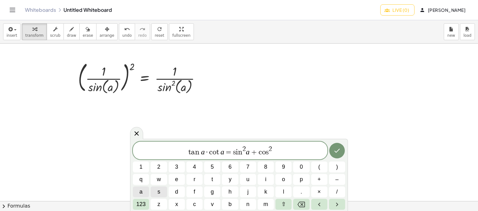
click at [140, 192] on span "a" at bounding box center [140, 192] width 3 height 8
click at [341, 152] on button "Done" at bounding box center [337, 151] width 16 height 16
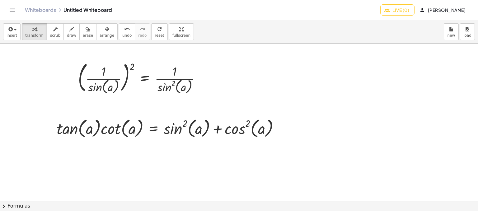
click at [44, 203] on button "chevron_right Formulas" at bounding box center [239, 206] width 478 height 10
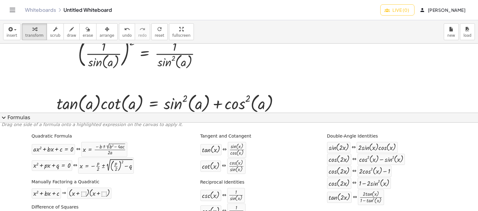
scroll to position [37, 0]
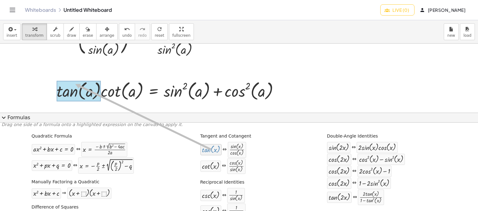
drag, startPoint x: 212, startPoint y: 152, endPoint x: 72, endPoint y: 84, distance: 155.4
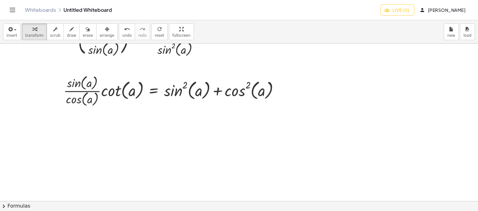
click at [56, 202] on button "chevron_right Formulas" at bounding box center [239, 206] width 478 height 10
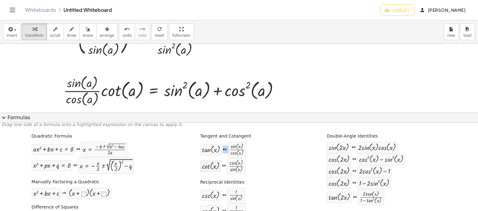
drag, startPoint x: 220, startPoint y: 167, endPoint x: 217, endPoint y: 161, distance: 7.3
click at [217, 161] on div "cot ( , x ) ⇔ · cos ( , x ) · sin ( , x )" at bounding box center [222, 166] width 45 height 16
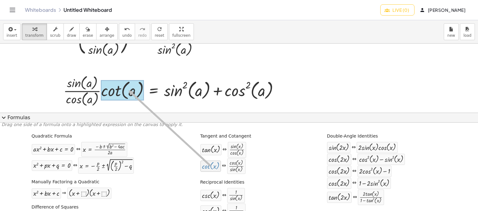
drag, startPoint x: 210, startPoint y: 167, endPoint x: 126, endPoint y: 90, distance: 114.7
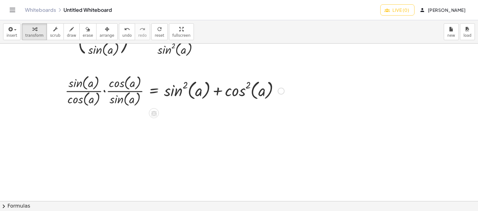
click at [104, 91] on div at bounding box center [174, 90] width 225 height 35
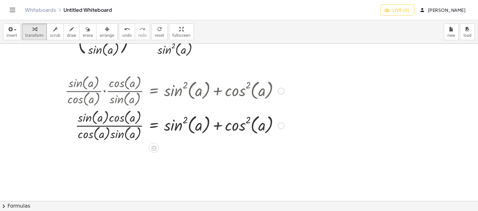
click at [121, 125] on div at bounding box center [174, 125] width 225 height 35
drag, startPoint x: 106, startPoint y: 115, endPoint x: 80, endPoint y: 119, distance: 26.4
click at [71, 119] on div at bounding box center [174, 125] width 225 height 35
click at [122, 36] on button "undo undo" at bounding box center [127, 31] width 16 height 17
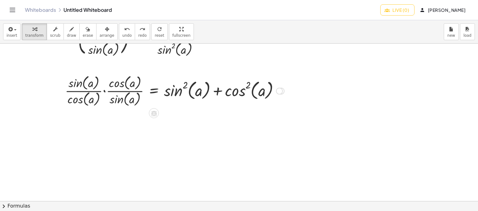
click at [105, 91] on div at bounding box center [174, 90] width 225 height 35
click at [105, 91] on div at bounding box center [179, 90] width 215 height 35
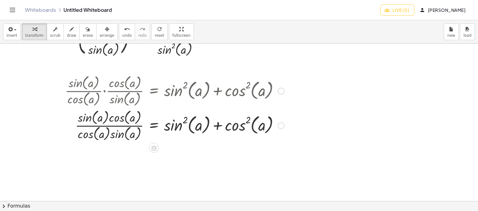
click at [117, 126] on div at bounding box center [174, 125] width 225 height 35
click at [130, 125] on div at bounding box center [174, 125] width 225 height 35
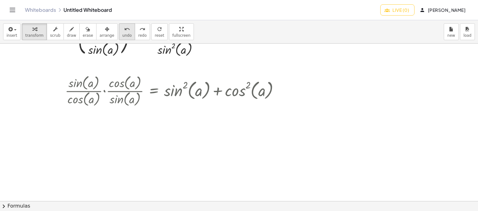
click at [122, 34] on span "undo" at bounding box center [126, 35] width 9 height 4
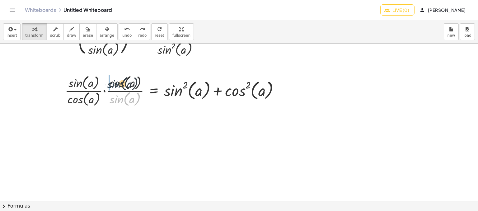
drag, startPoint x: 122, startPoint y: 99, endPoint x: 120, endPoint y: 83, distance: 16.1
click at [120, 83] on div at bounding box center [174, 90] width 225 height 35
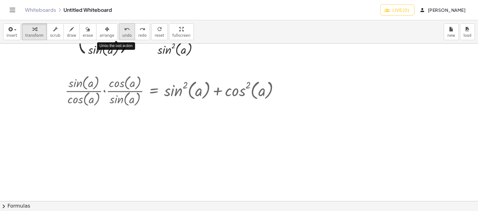
click at [122, 35] on span "undo" at bounding box center [126, 35] width 9 height 4
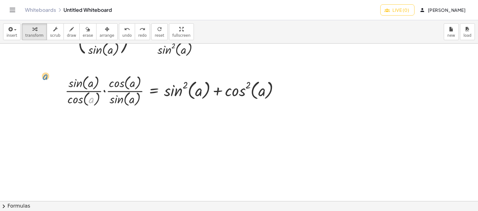
drag, startPoint x: 94, startPoint y: 96, endPoint x: 48, endPoint y: 73, distance: 51.6
drag, startPoint x: 72, startPoint y: 100, endPoint x: 47, endPoint y: 73, distance: 37.2
click at [47, 73] on div "+ cot ( , a ) 2 + 1 = · 1 · sin ( , a ) 2 csc ( , a ) 2 = · 1 · sin ( , a ) 2 a…" at bounding box center [239, 163] width 478 height 315
drag, startPoint x: 116, startPoint y: 97, endPoint x: 26, endPoint y: 75, distance: 93.0
click at [26, 75] on div "+ cot ( , a ) 2 + 1 = · 1 · sin ( , a ) 2 csc ( , a ) 2 = · 1 · sin ( , a ) 2 a…" at bounding box center [239, 163] width 478 height 315
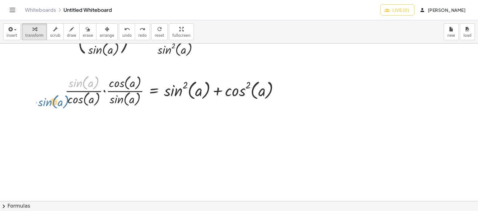
drag, startPoint x: 77, startPoint y: 83, endPoint x: 44, endPoint y: 101, distance: 37.9
click at [44, 101] on div "+ cot ( , a ) 2 + 1 = · 1 · sin ( , a ) 2 csc ( , a ) 2 = · 1 · sin ( , a ) 2 a…" at bounding box center [239, 163] width 478 height 315
drag, startPoint x: 73, startPoint y: 85, endPoint x: 50, endPoint y: 105, distance: 30.9
click at [50, 105] on div "+ cot ( , a ) 2 + 1 = · 1 · sin ( , a ) 2 csc ( , a ) 2 = · 1 · sin ( , a ) 2 a…" at bounding box center [239, 163] width 478 height 315
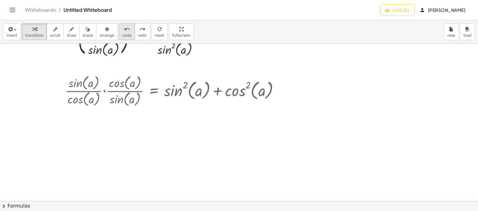
click at [122, 35] on span "undo" at bounding box center [126, 35] width 9 height 4
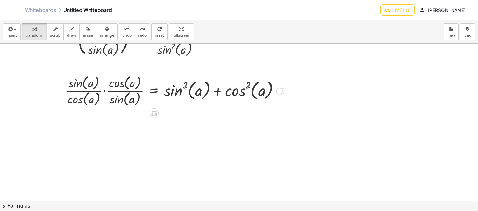
click at [220, 88] on div at bounding box center [174, 90] width 225 height 35
click at [104, 91] on div at bounding box center [174, 90] width 225 height 35
click at [104, 91] on div at bounding box center [179, 90] width 215 height 35
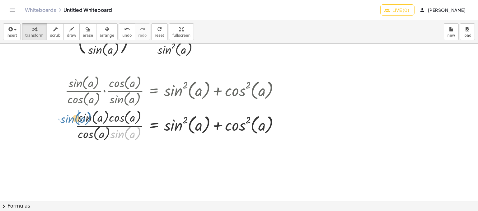
drag, startPoint x: 122, startPoint y: 132, endPoint x: 72, endPoint y: 116, distance: 52.1
click at [72, 116] on div at bounding box center [174, 125] width 225 height 35
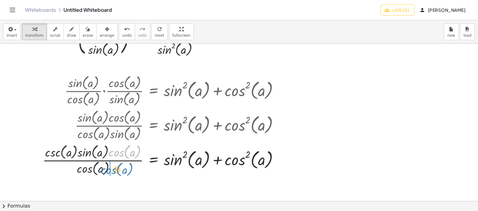
drag, startPoint x: 125, startPoint y: 156, endPoint x: 117, endPoint y: 173, distance: 19.1
click at [117, 173] on div at bounding box center [164, 159] width 248 height 35
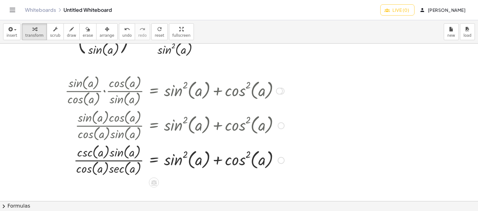
click at [118, 159] on div at bounding box center [174, 159] width 225 height 35
click at [108, 169] on div at bounding box center [174, 159] width 225 height 35
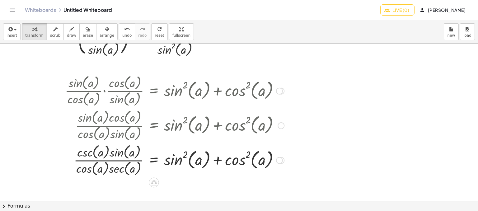
click at [108, 169] on div at bounding box center [174, 159] width 225 height 35
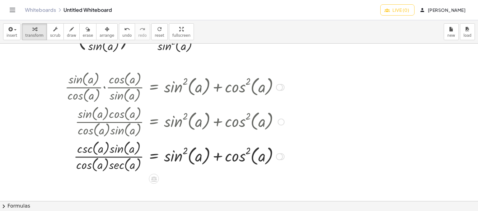
scroll to position [39, 0]
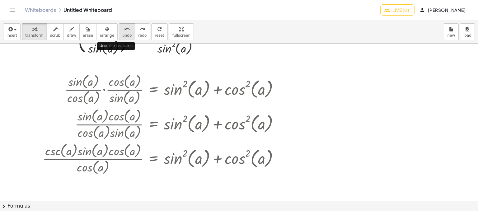
click at [122, 35] on span "undo" at bounding box center [126, 35] width 9 height 4
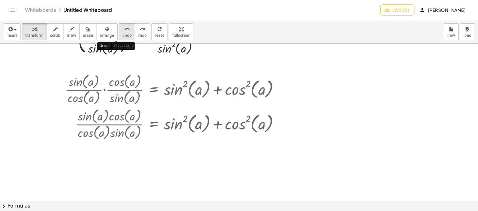
click at [122, 35] on span "undo" at bounding box center [126, 35] width 9 height 4
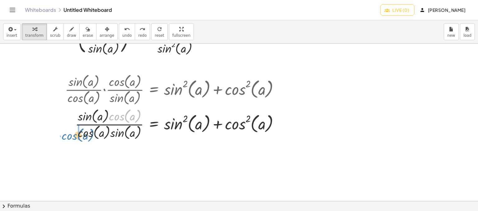
drag, startPoint x: 119, startPoint y: 118, endPoint x: 72, endPoint y: 138, distance: 50.8
click at [72, 138] on div at bounding box center [174, 123] width 225 height 35
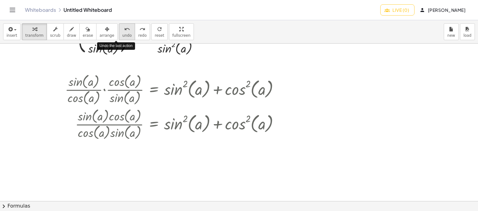
click at [122, 36] on span "undo" at bounding box center [126, 35] width 9 height 4
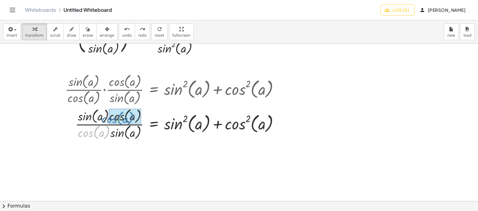
drag, startPoint x: 86, startPoint y: 129, endPoint x: 109, endPoint y: 115, distance: 27.2
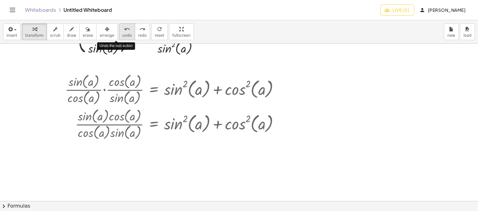
click at [122, 34] on span "undo" at bounding box center [126, 35] width 9 height 4
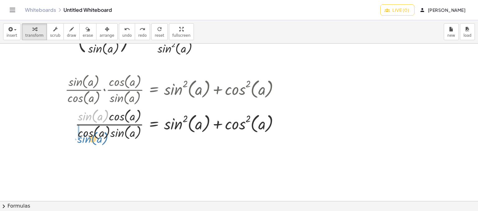
drag, startPoint x: 92, startPoint y: 121, endPoint x: 91, endPoint y: 143, distance: 21.8
click at [91, 143] on div "+ cot ( , a ) 2 + 1 = · 1 · sin ( , a ) 2 csc ( , a ) 2 = · 1 · sin ( , a ) 2 a…" at bounding box center [239, 162] width 478 height 315
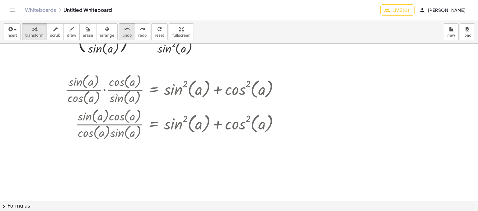
click at [119, 32] on button "undo undo" at bounding box center [127, 31] width 16 height 17
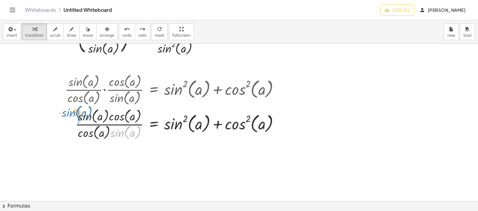
drag, startPoint x: 117, startPoint y: 130, endPoint x: 68, endPoint y: 110, distance: 52.7
click at [68, 110] on div at bounding box center [174, 123] width 225 height 35
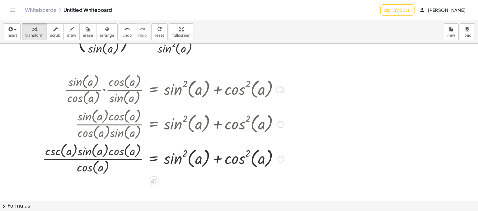
click at [95, 158] on div at bounding box center [164, 158] width 248 height 35
click at [95, 162] on div at bounding box center [164, 158] width 248 height 35
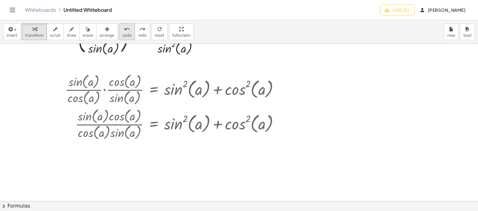
click at [122, 36] on span "undo" at bounding box center [126, 35] width 9 height 4
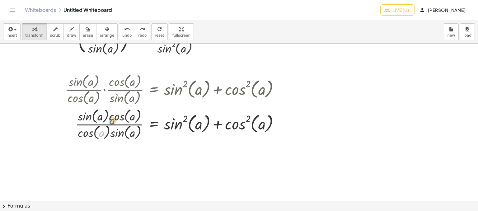
drag, startPoint x: 100, startPoint y: 131, endPoint x: 109, endPoint y: 119, distance: 14.7
click at [109, 119] on div at bounding box center [174, 123] width 225 height 35
drag, startPoint x: 88, startPoint y: 132, endPoint x: 138, endPoint y: 111, distance: 54.1
click at [138, 111] on div at bounding box center [174, 123] width 225 height 35
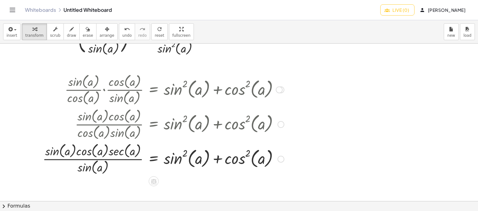
click at [93, 153] on div at bounding box center [164, 158] width 248 height 35
click at [90, 160] on div at bounding box center [164, 158] width 248 height 35
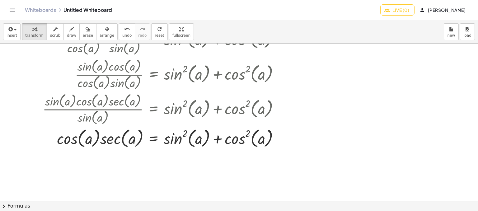
scroll to position [101, 0]
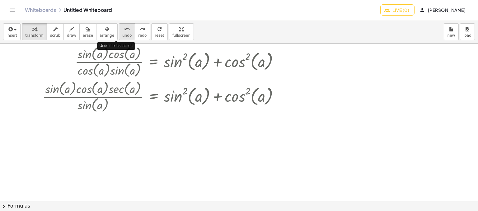
click at [122, 35] on span "undo" at bounding box center [126, 35] width 9 height 4
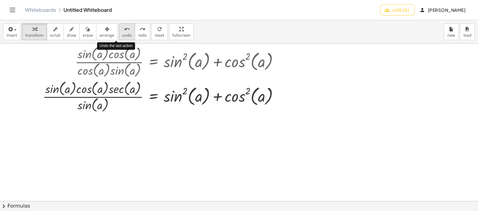
click at [122, 35] on span "undo" at bounding box center [126, 35] width 9 height 4
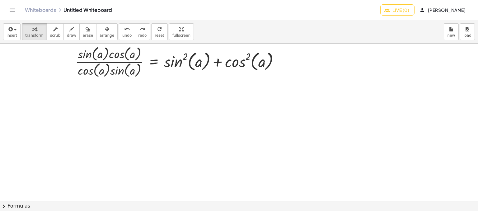
click at [30, 205] on button "chevron_right Formulas" at bounding box center [239, 206] width 478 height 10
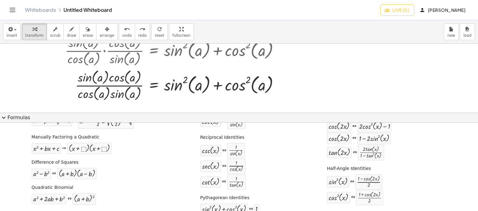
scroll to position [51, 0]
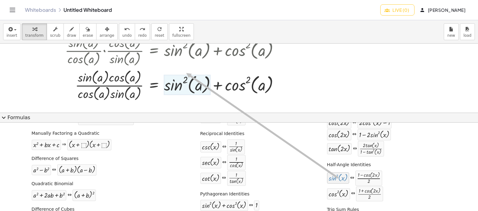
drag, startPoint x: 340, startPoint y: 181, endPoint x: 182, endPoint y: 72, distance: 191.7
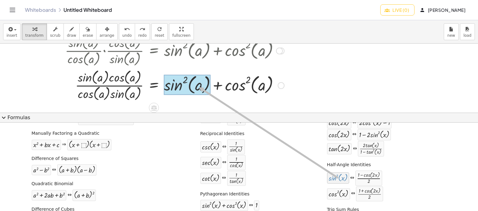
drag, startPoint x: 341, startPoint y: 177, endPoint x: 192, endPoint y: 84, distance: 175.6
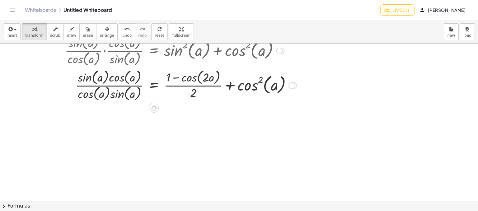
click at [192, 80] on div at bounding box center [181, 85] width 238 height 35
click at [177, 76] on div at bounding box center [181, 85] width 238 height 35
click at [230, 82] on div at bounding box center [181, 85] width 238 height 35
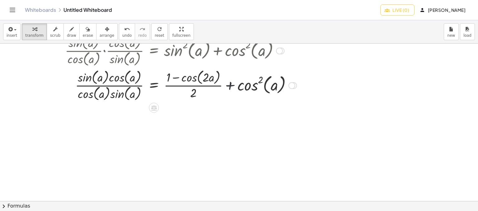
click at [230, 82] on div at bounding box center [181, 85] width 238 height 35
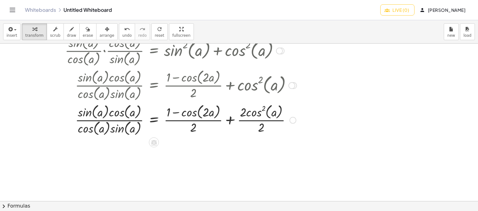
click at [233, 120] on div at bounding box center [181, 119] width 238 height 35
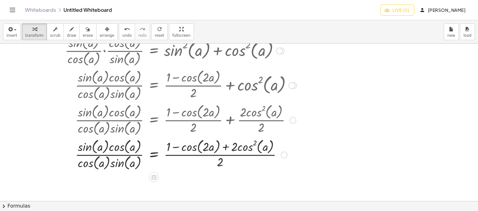
click at [224, 146] on div at bounding box center [181, 154] width 238 height 35
click at [129, 157] on div at bounding box center [181, 154] width 238 height 35
click at [184, 157] on div at bounding box center [181, 154] width 238 height 35
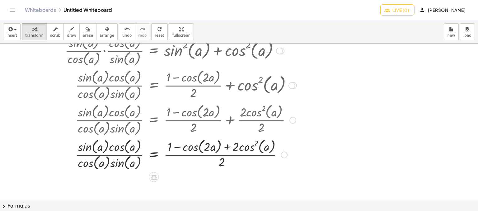
click at [184, 157] on div at bounding box center [181, 154] width 238 height 35
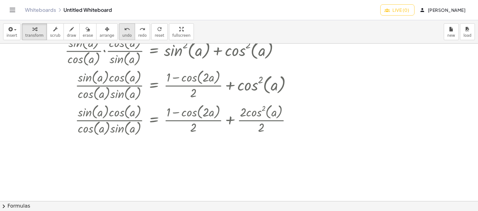
click at [120, 30] on button "undo undo" at bounding box center [127, 31] width 16 height 17
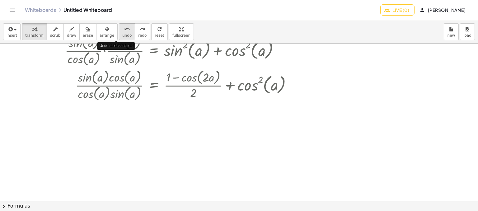
click at [120, 30] on button "undo undo" at bounding box center [127, 31] width 16 height 17
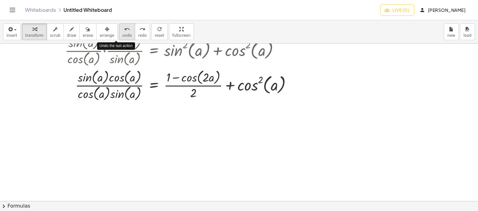
click at [120, 30] on button "undo undo" at bounding box center [127, 31] width 16 height 17
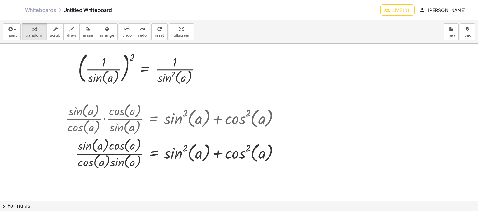
scroll to position [7, 0]
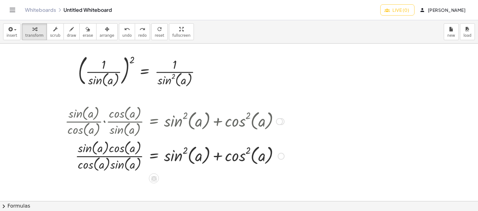
click at [124, 171] on div at bounding box center [174, 155] width 225 height 35
click at [46, 201] on button "chevron_right Formulas" at bounding box center [239, 206] width 478 height 10
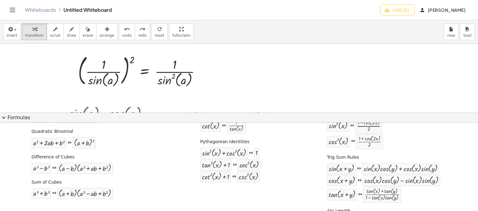
scroll to position [101, 0]
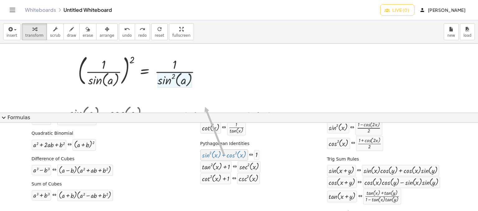
drag, startPoint x: 240, startPoint y: 154, endPoint x: 205, endPoint y: 110, distance: 56.1
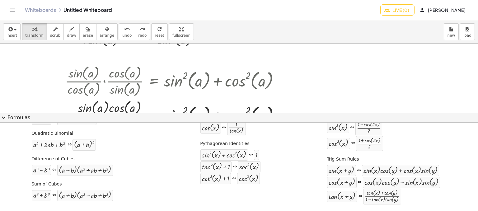
scroll to position [68, 0]
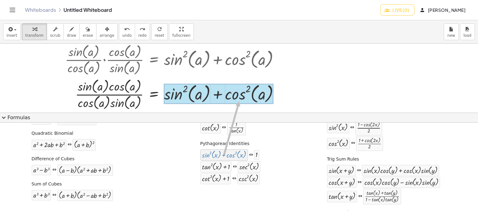
drag, startPoint x: 236, startPoint y: 153, endPoint x: 236, endPoint y: 100, distance: 52.9
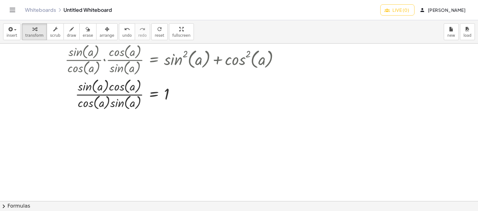
click at [125, 205] on button "chevron_right Formulas" at bounding box center [239, 206] width 478 height 10
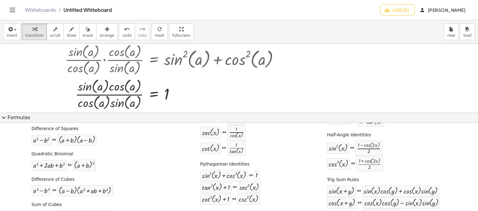
scroll to position [0, 0]
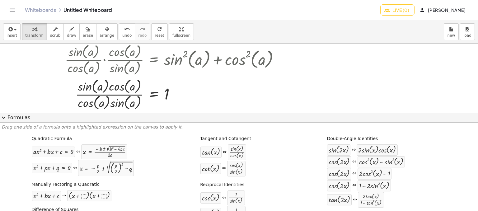
click at [382, 58] on div at bounding box center [239, 79] width 478 height 208
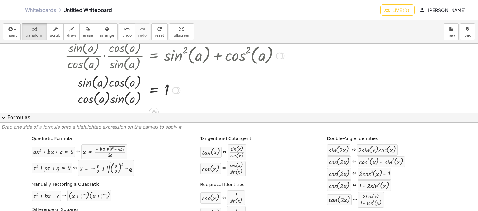
drag, startPoint x: 97, startPoint y: 109, endPoint x: 80, endPoint y: 97, distance: 19.9
click at [80, 97] on div "· tan ( , a ) · cot ( , a ) = + sin ( , a ) 2 + cos ( , a ) 2 · · sin ( , a ) ·…" at bounding box center [172, 72] width 233 height 72
click at [75, 97] on div at bounding box center [174, 89] width 225 height 35
drag, startPoint x: 75, startPoint y: 97, endPoint x: 21, endPoint y: 111, distance: 55.9
click at [21, 111] on div "+ cot ( , a ) 2 + 1 = · 1 · sin ( , a ) 2 csc ( , a ) 2 = · 1 · sin ( , a ) 2 a…" at bounding box center [239, 75] width 478 height 208
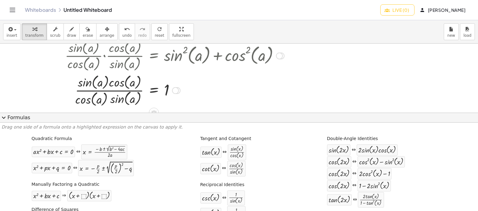
click at [6, 114] on span "expand_more" at bounding box center [3, 117] width 7 height 7
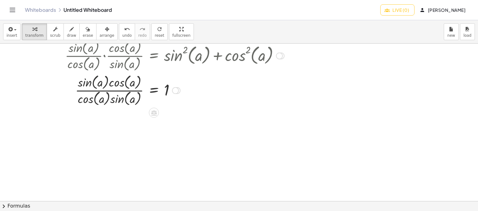
scroll to position [0, 0]
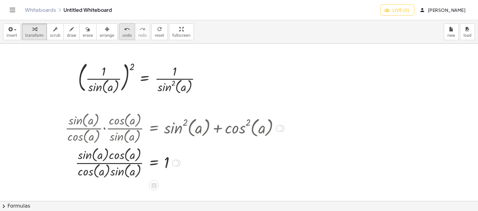
click at [119, 33] on button "undo undo" at bounding box center [127, 31] width 16 height 17
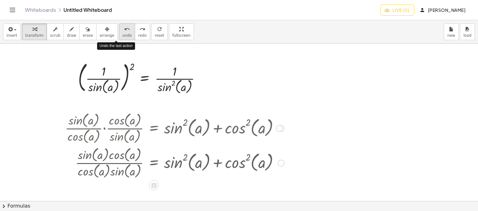
click at [119, 33] on button "undo undo" at bounding box center [127, 31] width 16 height 17
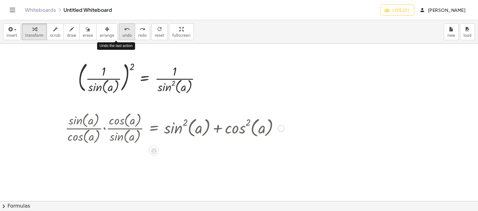
click at [119, 33] on button "undo undo" at bounding box center [127, 31] width 16 height 17
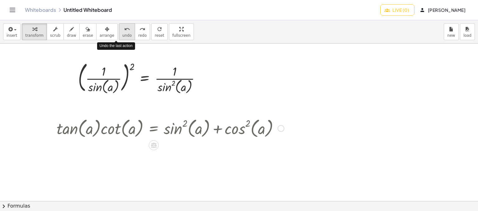
click at [119, 33] on button "undo undo" at bounding box center [127, 31] width 16 height 17
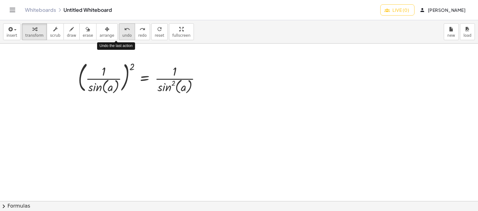
click at [119, 33] on button "undo undo" at bounding box center [127, 31] width 16 height 17
click at [138, 36] on span "redo" at bounding box center [142, 35] width 8 height 4
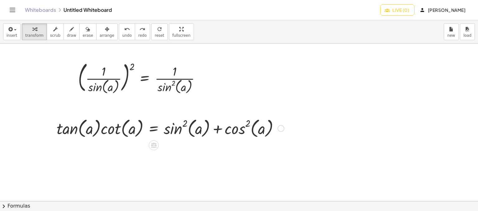
click at [76, 129] on div at bounding box center [171, 128] width 234 height 24
click at [36, 206] on button "chevron_right Formulas" at bounding box center [239, 206] width 478 height 10
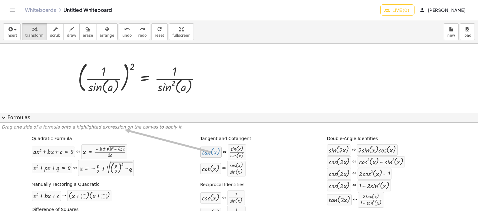
drag, startPoint x: 212, startPoint y: 153, endPoint x: 122, endPoint y: 130, distance: 93.6
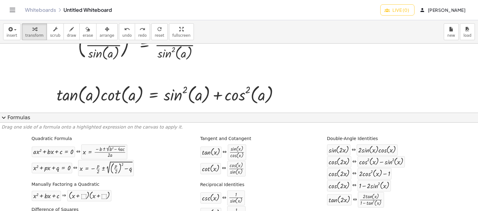
scroll to position [37, 0]
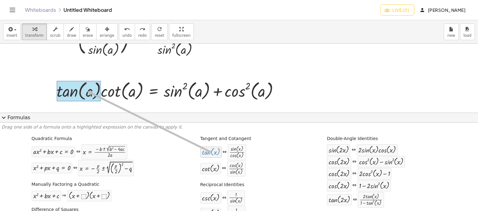
drag, startPoint x: 214, startPoint y: 154, endPoint x: 84, endPoint y: 91, distance: 144.3
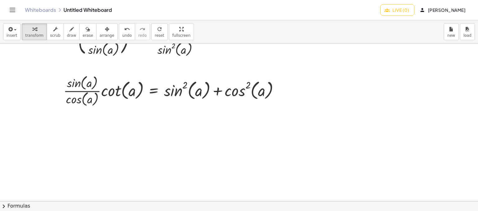
click at [84, 203] on button "chevron_right Formulas" at bounding box center [239, 206] width 478 height 10
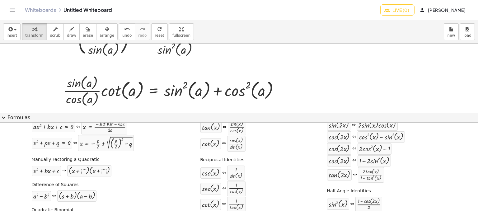
scroll to position [31, 0]
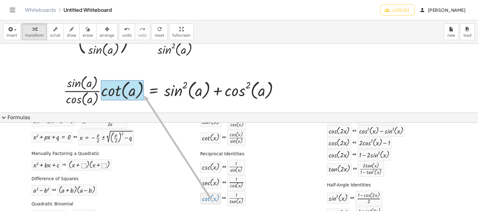
drag, startPoint x: 216, startPoint y: 201, endPoint x: 141, endPoint y: 95, distance: 129.9
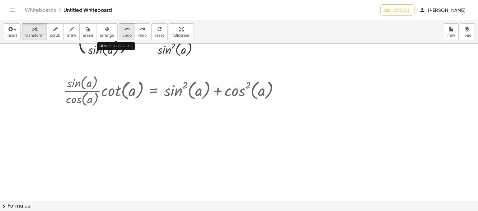
click at [122, 37] on span "undo" at bounding box center [126, 35] width 9 height 4
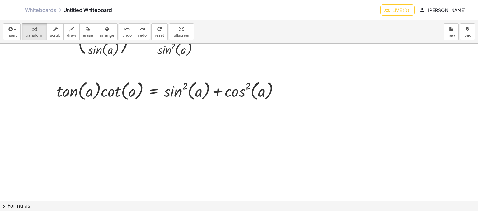
click at [54, 206] on button "chevron_right Formulas" at bounding box center [239, 206] width 478 height 10
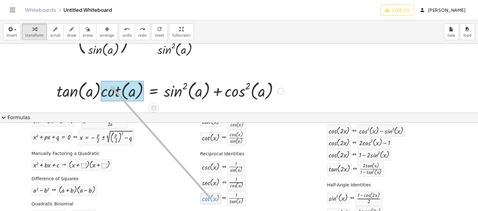
drag, startPoint x: 214, startPoint y: 198, endPoint x: 107, endPoint y: 84, distance: 156.3
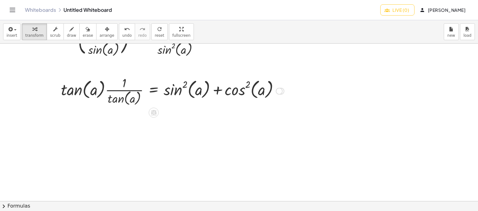
click at [119, 91] on div at bounding box center [172, 90] width 229 height 33
click at [116, 98] on div at bounding box center [172, 90] width 229 height 33
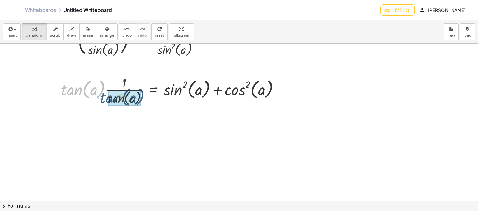
drag, startPoint x: 72, startPoint y: 90, endPoint x: 111, endPoint y: 97, distance: 40.0
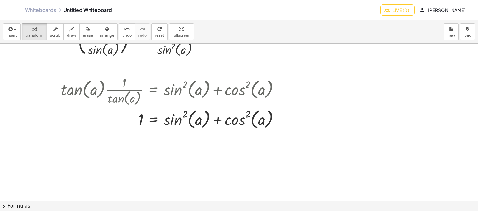
click at [155, 202] on button "chevron_right Formulas" at bounding box center [239, 206] width 478 height 10
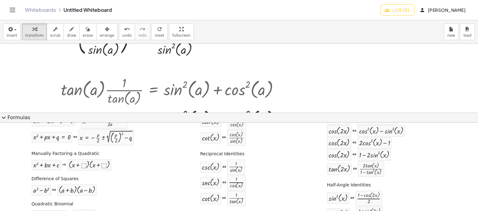
scroll to position [69, 0]
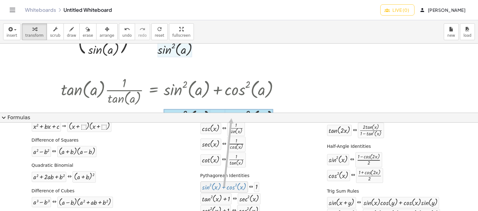
drag, startPoint x: 224, startPoint y: 189, endPoint x: 229, endPoint y: 118, distance: 71.1
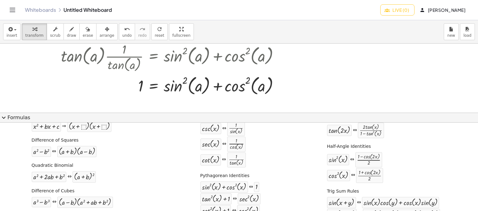
scroll to position [75, 0]
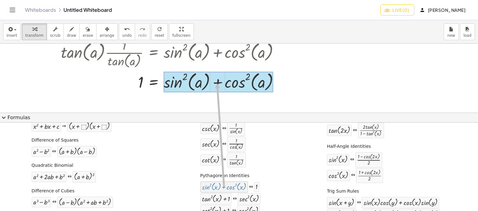
drag, startPoint x: 236, startPoint y: 187, endPoint x: 214, endPoint y: 82, distance: 107.0
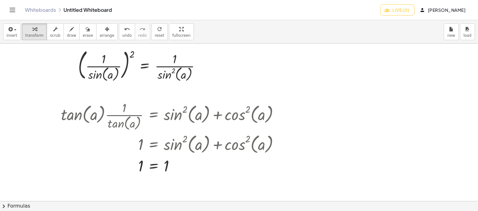
scroll to position [0, 0]
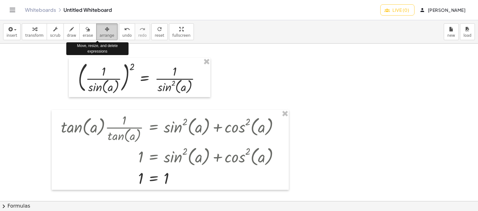
click at [100, 34] on span "arrange" at bounding box center [107, 35] width 15 height 4
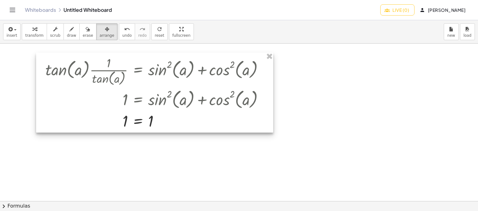
drag, startPoint x: 235, startPoint y: 117, endPoint x: 220, endPoint y: 59, distance: 59.3
click at [220, 59] on div at bounding box center [154, 93] width 237 height 80
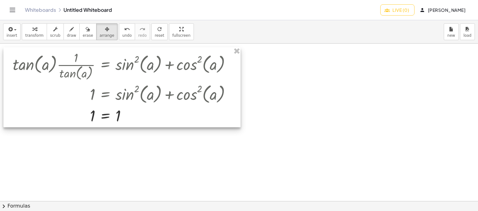
drag, startPoint x: 189, startPoint y: 59, endPoint x: 157, endPoint y: 54, distance: 33.1
click at [157, 54] on div at bounding box center [121, 87] width 237 height 80
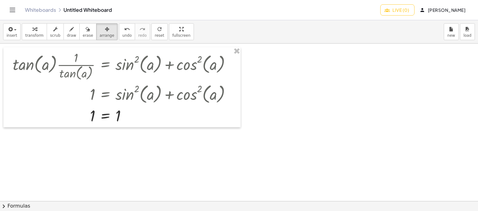
click at [206, 169] on div at bounding box center [239, 201] width 478 height 315
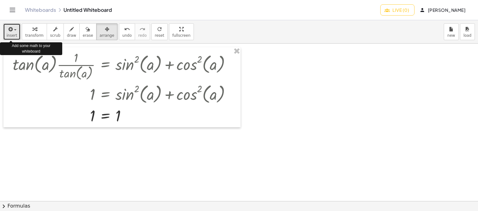
click at [7, 31] on icon "button" at bounding box center [10, 29] width 6 height 7
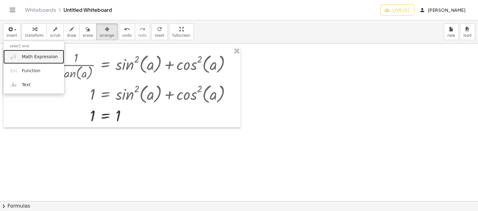
click at [23, 57] on span "Math Expression" at bounding box center [40, 57] width 36 height 6
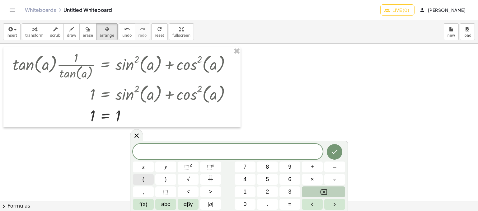
click at [150, 175] on button "(" at bounding box center [143, 179] width 21 height 11
click at [147, 203] on span "f(x)" at bounding box center [143, 204] width 8 height 8
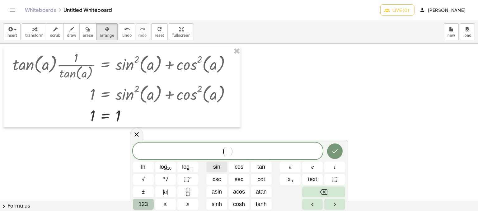
click at [222, 167] on button "sin" at bounding box center [216, 166] width 21 height 11
drag, startPoint x: 148, startPoint y: 204, endPoint x: 136, endPoint y: 198, distance: 13.9
click at [136, 198] on div "( s i n ​ ) ln log 10 log ⬚ sin cos tan π e i √ n √ ⬚ n csc sec cot x n text ⬚ …" at bounding box center [239, 175] width 212 height 67
click at [138, 199] on button "123" at bounding box center [143, 204] width 21 height 11
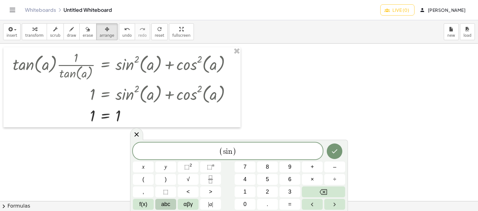
click at [164, 203] on span "abc" at bounding box center [165, 204] width 9 height 8
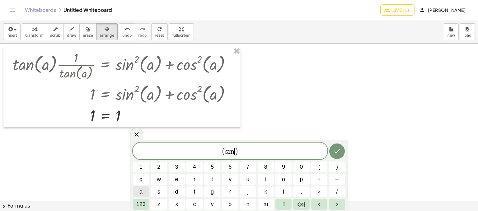
click at [136, 189] on button "a" at bounding box center [141, 191] width 16 height 11
click at [140, 204] on span "123" at bounding box center [140, 204] width 9 height 8
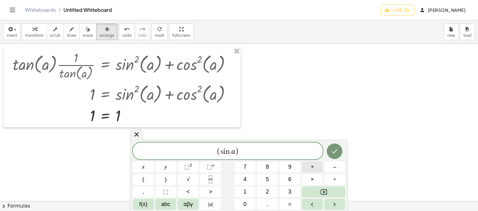
click at [319, 170] on button "+" at bounding box center [312, 166] width 21 height 11
click at [140, 207] on span "f(x)" at bounding box center [143, 204] width 8 height 8
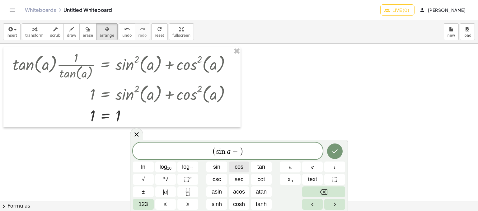
click at [241, 172] on button "cos" at bounding box center [239, 166] width 21 height 11
click at [139, 203] on span "123" at bounding box center [142, 204] width 9 height 8
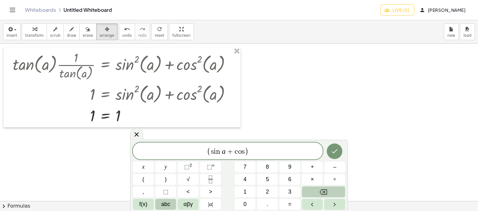
click at [166, 203] on span "abc" at bounding box center [165, 204] width 9 height 8
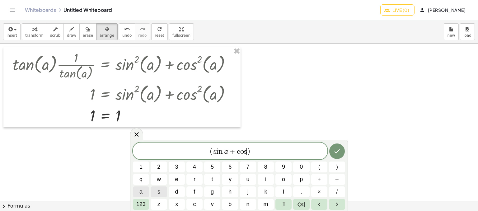
click at [144, 190] on button "a" at bounding box center [141, 191] width 16 height 11
drag, startPoint x: 259, startPoint y: 154, endPoint x: 262, endPoint y: 150, distance: 4.8
click at [262, 150] on span "( s i n a + c o s a ) ​" at bounding box center [230, 151] width 194 height 10
click at [139, 203] on span "123" at bounding box center [140, 204] width 9 height 8
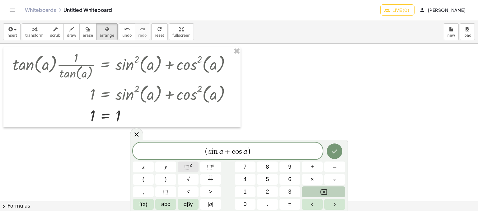
click at [190, 163] on sup "2" at bounding box center [190, 165] width 2 height 5
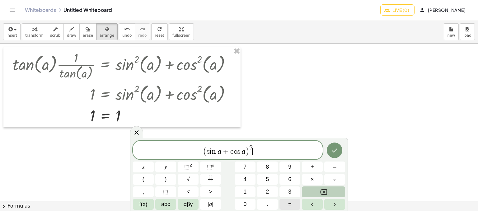
click at [293, 205] on button "=" at bounding box center [289, 204] width 21 height 11
click at [254, 194] on button "1" at bounding box center [245, 191] width 21 height 11
click at [313, 167] on span "+" at bounding box center [311, 167] width 3 height 8
click at [206, 180] on button "Fraction" at bounding box center [210, 179] width 21 height 11
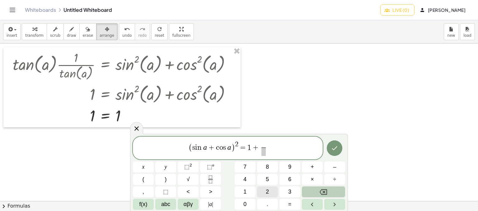
click at [269, 192] on button "2" at bounding box center [267, 191] width 21 height 11
click at [134, 201] on button "f(x)" at bounding box center [143, 204] width 21 height 11
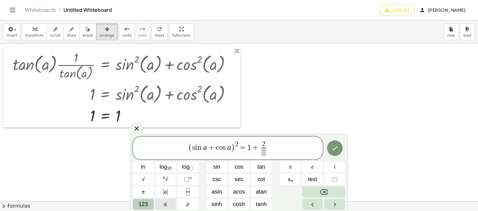
click at [134, 201] on button "123" at bounding box center [143, 204] width 21 height 11
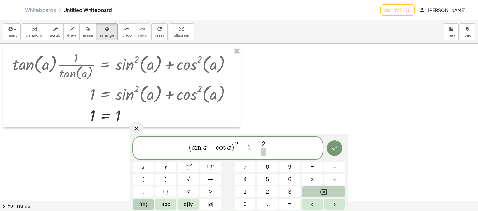
click at [147, 201] on span "f(x)" at bounding box center [143, 204] width 8 height 8
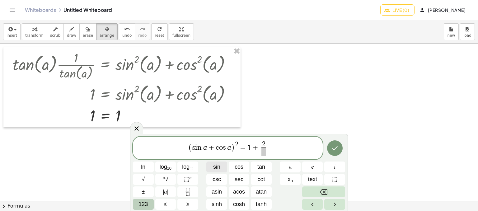
click at [219, 169] on span "sin" at bounding box center [216, 167] width 7 height 8
click at [142, 200] on span "123" at bounding box center [142, 204] width 9 height 8
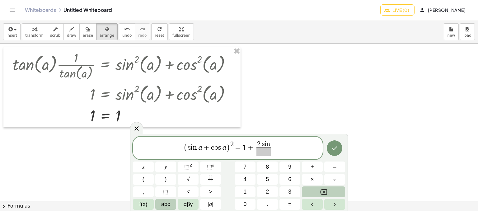
click at [161, 201] on span "abc" at bounding box center [165, 204] width 9 height 8
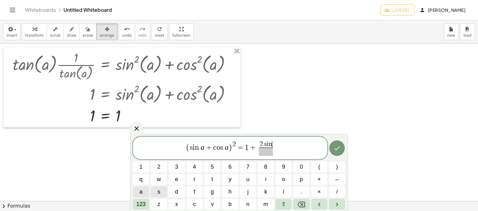
click at [137, 192] on button "a" at bounding box center [141, 191] width 16 height 11
click at [260, 155] on span at bounding box center [265, 151] width 19 height 8
click at [143, 204] on span "123" at bounding box center [140, 204] width 9 height 8
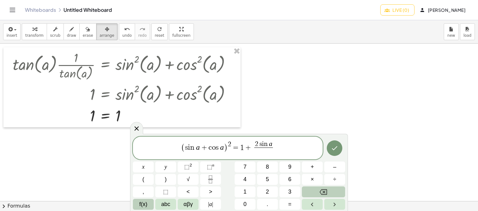
click at [144, 203] on span "f(x)" at bounding box center [143, 204] width 8 height 8
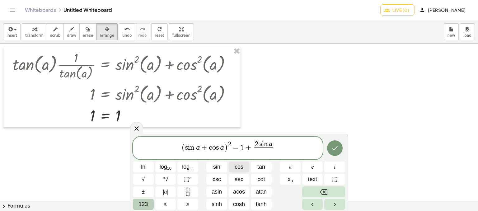
click at [243, 161] on button "cos" at bounding box center [239, 166] width 21 height 11
click at [141, 206] on span "123" at bounding box center [142, 204] width 9 height 8
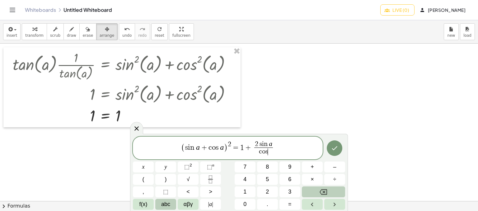
click at [166, 202] on span "abc" at bounding box center [165, 204] width 9 height 8
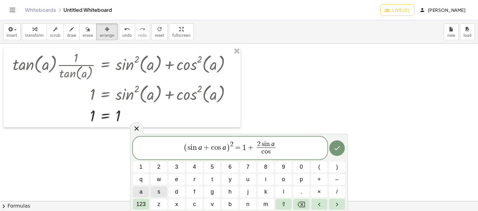
click at [140, 193] on span "a" at bounding box center [140, 192] width 3 height 8
click at [341, 152] on button "Done" at bounding box center [337, 148] width 16 height 16
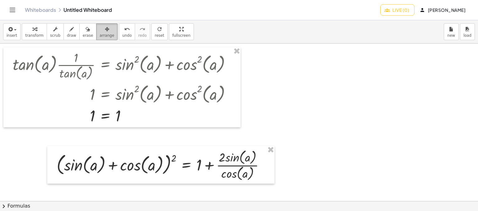
click at [105, 33] on icon "button" at bounding box center [107, 29] width 4 height 7
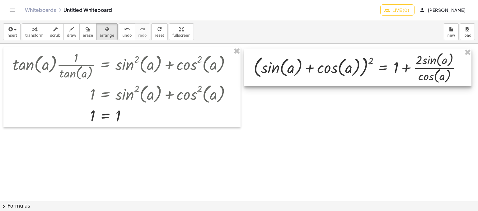
drag, startPoint x: 123, startPoint y: 160, endPoint x: 320, endPoint y: 63, distance: 219.7
click at [320, 63] on div at bounding box center [357, 68] width 227 height 38
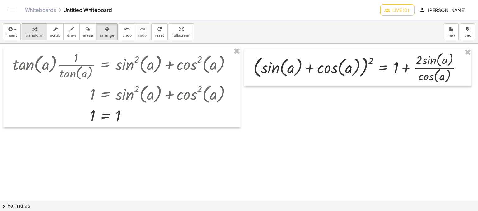
click at [36, 34] on span "transform" at bounding box center [34, 35] width 18 height 4
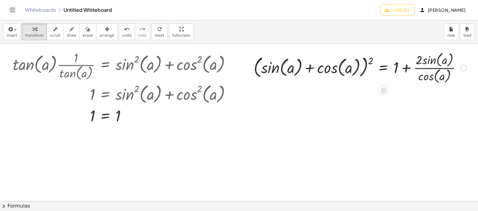
click at [361, 68] on div at bounding box center [359, 67] width 219 height 35
click at [356, 67] on div at bounding box center [359, 67] width 219 height 35
click at [461, 68] on div at bounding box center [463, 67] width 7 height 7
click at [463, 64] on div "Fix a mistake Transform line Copy line as LaTeX Copy derivation as LaTeX Expand…" at bounding box center [463, 67] width 7 height 7
drag, startPoint x: 422, startPoint y: 60, endPoint x: 391, endPoint y: 85, distance: 39.4
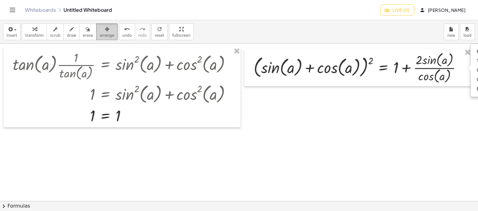
click at [105, 30] on button "arrange" at bounding box center [106, 31] width 21 height 17
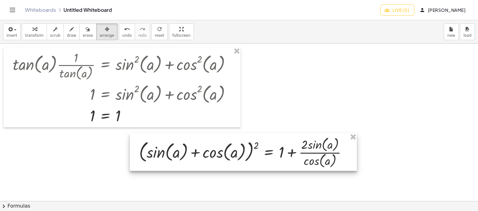
drag, startPoint x: 288, startPoint y: 71, endPoint x: 138, endPoint y: 165, distance: 177.0
click at [138, 165] on div at bounding box center [243, 152] width 227 height 38
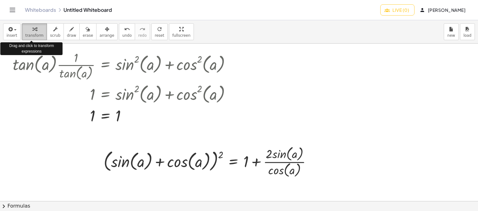
click at [30, 35] on span "transform" at bounding box center [34, 35] width 18 height 4
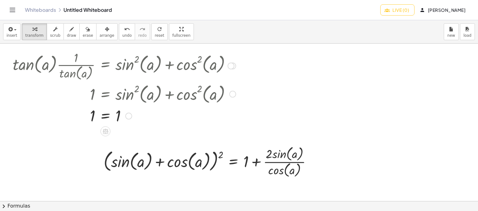
click at [321, 94] on div at bounding box center [176, 94] width 333 height 24
click at [292, 154] on div at bounding box center [209, 161] width 219 height 35
click at [315, 164] on div "Fix a mistake Transform line Copy line as LaTeX Copy derivation as LaTeX Expand…" at bounding box center [313, 161] width 7 height 7
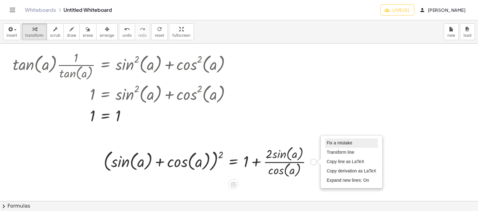
click at [332, 145] on span "Fix a mistake" at bounding box center [340, 142] width 26 height 5
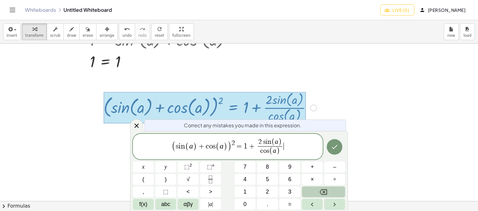
scroll to position [54, 0]
click at [227, 147] on span "( s i n ( a ) + c o s ( a ) ​ )" at bounding box center [201, 146] width 59 height 11
click at [219, 144] on span "( a ​ )" at bounding box center [222, 146] width 12 height 9
click at [202, 148] on span "+" at bounding box center [204, 145] width 9 height 7
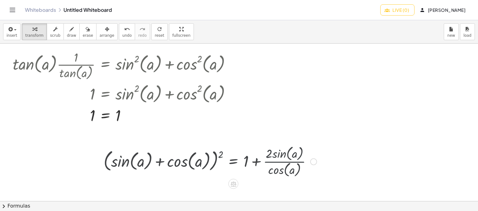
scroll to position [0, 0]
click at [216, 165] on div at bounding box center [209, 161] width 219 height 35
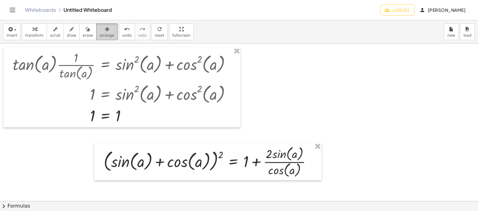
click at [100, 31] on div "button" at bounding box center [107, 28] width 15 height 7
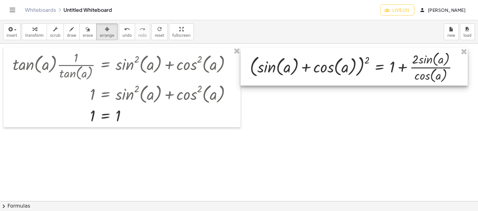
drag, startPoint x: 169, startPoint y: 158, endPoint x: 315, endPoint y: 64, distance: 174.0
click at [315, 64] on div at bounding box center [353, 67] width 227 height 38
click at [111, 155] on div at bounding box center [239, 201] width 478 height 315
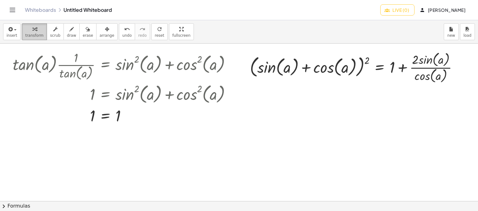
click at [32, 28] on icon "button" at bounding box center [34, 29] width 4 height 7
click at [227, 204] on button "chevron_right Formulas" at bounding box center [239, 206] width 478 height 10
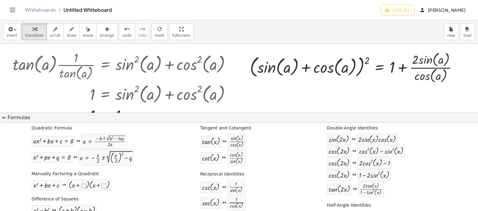
scroll to position [16, 0]
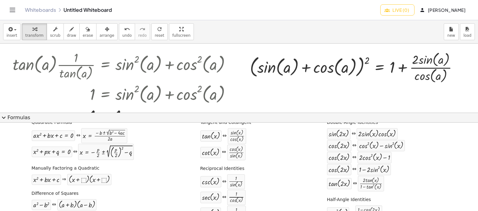
click at [456, 100] on div at bounding box center [239, 148] width 478 height 208
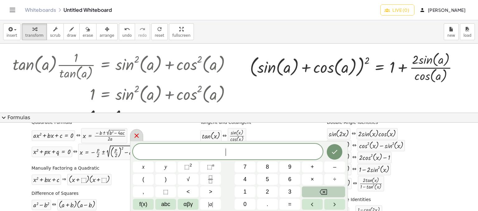
click at [138, 137] on icon at bounding box center [136, 135] width 4 height 4
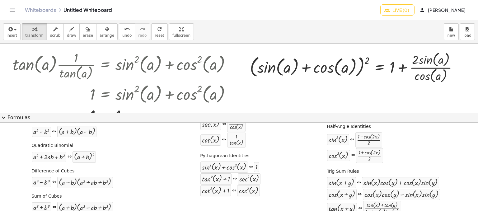
scroll to position [0, 0]
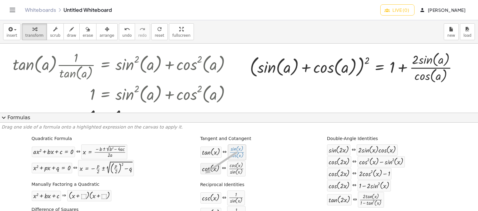
drag, startPoint x: 238, startPoint y: 147, endPoint x: 203, endPoint y: 173, distance: 43.1
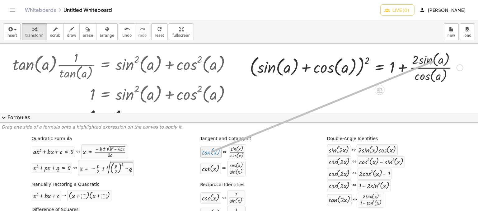
drag, startPoint x: 210, startPoint y: 155, endPoint x: 431, endPoint y: 61, distance: 240.5
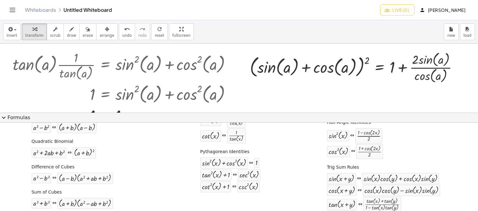
scroll to position [94, 0]
click at [433, 58] on div at bounding box center [356, 67] width 219 height 35
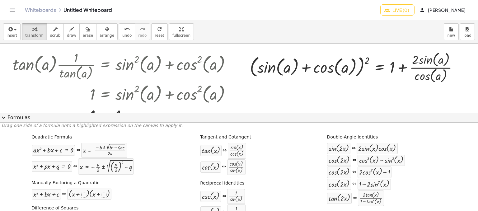
scroll to position [0, 0]
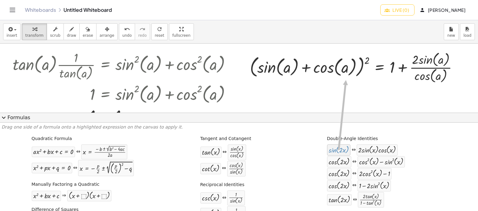
drag, startPoint x: 331, startPoint y: 151, endPoint x: 342, endPoint y: 80, distance: 71.7
drag, startPoint x: 415, startPoint y: 60, endPoint x: 383, endPoint y: 73, distance: 34.7
click at [383, 73] on div at bounding box center [356, 67] width 219 height 35
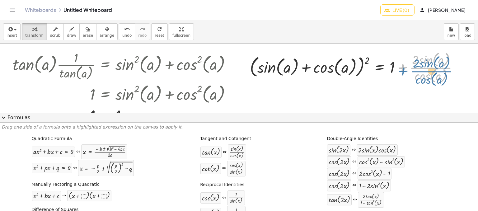
drag, startPoint x: 423, startPoint y: 66, endPoint x: 421, endPoint y: 72, distance: 6.4
click at [421, 72] on div at bounding box center [356, 67] width 219 height 35
click at [402, 64] on div at bounding box center [356, 67] width 219 height 35
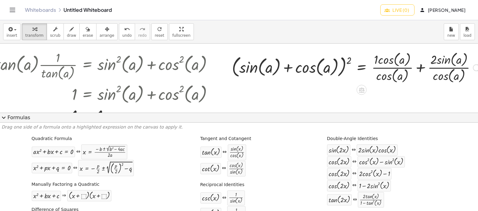
scroll to position [0, 32]
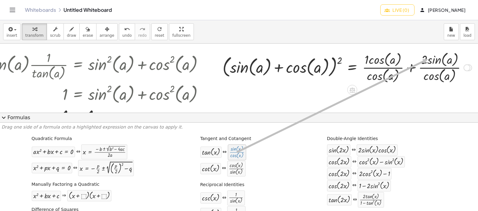
drag, startPoint x: 235, startPoint y: 151, endPoint x: 419, endPoint y: 70, distance: 201.3
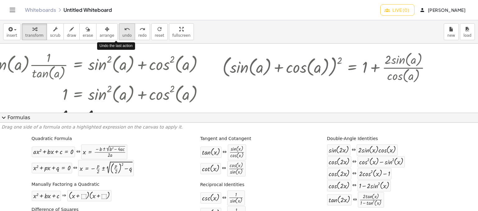
click at [123, 36] on button "undo undo" at bounding box center [127, 31] width 16 height 17
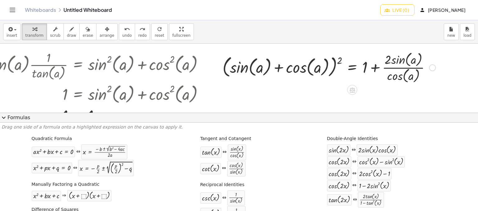
click at [276, 68] on div at bounding box center [328, 67] width 219 height 35
click at [334, 63] on div at bounding box center [328, 67] width 219 height 35
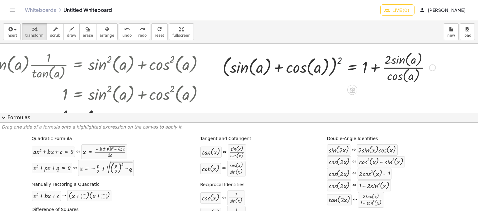
click at [334, 63] on div at bounding box center [328, 67] width 219 height 35
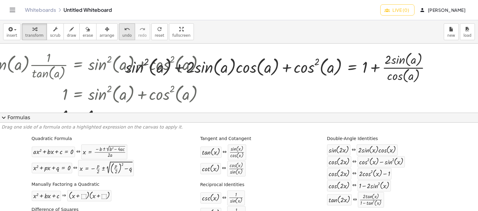
click at [122, 34] on span "undo" at bounding box center [126, 35] width 9 height 4
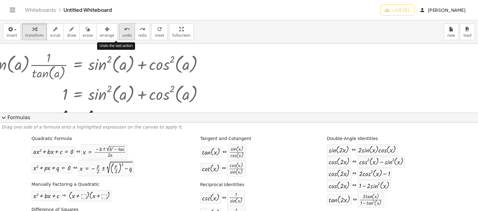
click at [122, 34] on span "undo" at bounding box center [126, 35] width 9 height 4
click at [138, 34] on span "redo" at bounding box center [142, 35] width 8 height 4
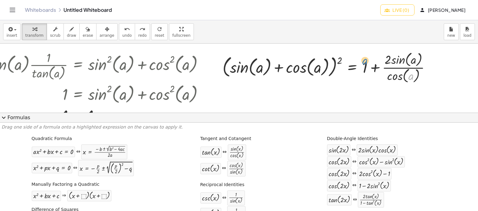
drag, startPoint x: 405, startPoint y: 75, endPoint x: 359, endPoint y: 60, distance: 48.6
click at [359, 60] on div at bounding box center [328, 67] width 219 height 35
drag, startPoint x: 382, startPoint y: 76, endPoint x: 363, endPoint y: 66, distance: 22.0
click at [363, 66] on div at bounding box center [328, 67] width 219 height 35
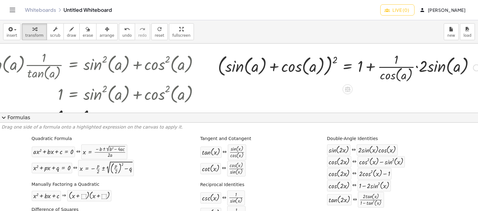
click at [375, 65] on div at bounding box center [349, 67] width 268 height 33
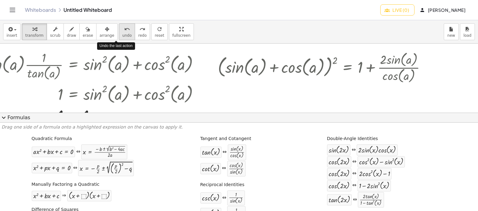
click at [122, 29] on div "undo" at bounding box center [126, 28] width 9 height 7
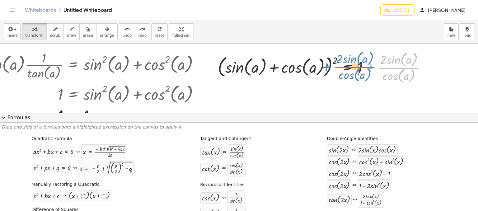
drag, startPoint x: 399, startPoint y: 68, endPoint x: 355, endPoint y: 68, distance: 43.9
click at [355, 68] on div at bounding box center [324, 67] width 219 height 35
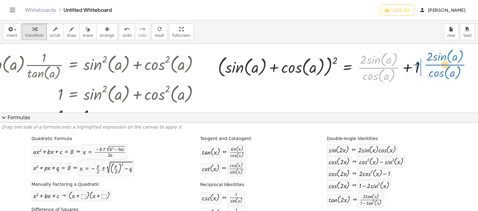
drag, startPoint x: 380, startPoint y: 68, endPoint x: 446, endPoint y: 64, distance: 66.0
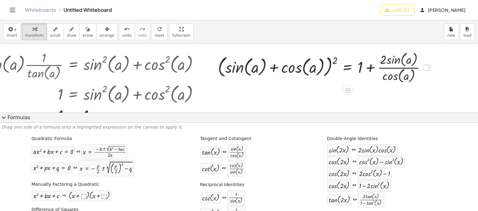
click at [345, 68] on div at bounding box center [324, 67] width 219 height 35
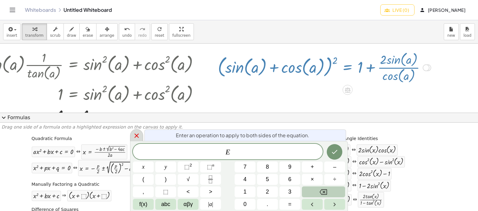
click at [140, 138] on icon at bounding box center [136, 135] width 7 height 7
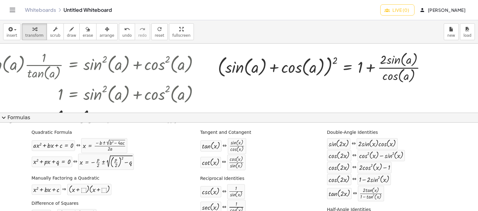
scroll to position [0, 0]
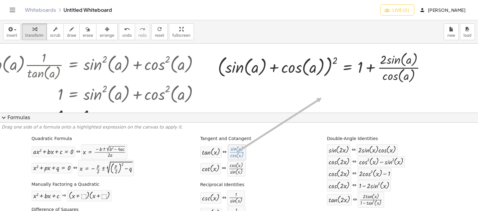
drag, startPoint x: 239, startPoint y: 144, endPoint x: 360, endPoint y: 83, distance: 135.1
click at [360, 83] on div "insert select one: Math Expression Function Text transform scrub draw erase arr…" at bounding box center [239, 115] width 478 height 191
drag, startPoint x: 236, startPoint y: 151, endPoint x: 360, endPoint y: 72, distance: 146.8
click at [360, 72] on div "insert select one: Math Expression Function Text transform scrub draw erase arr…" at bounding box center [239, 115] width 478 height 191
drag, startPoint x: 385, startPoint y: 64, endPoint x: 370, endPoint y: 71, distance: 16.7
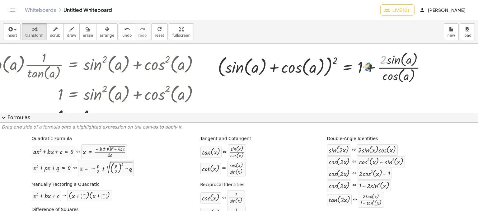
click at [370, 71] on div at bounding box center [324, 67] width 219 height 35
drag, startPoint x: 379, startPoint y: 60, endPoint x: 372, endPoint y: 68, distance: 10.8
click at [372, 68] on div at bounding box center [324, 67] width 219 height 35
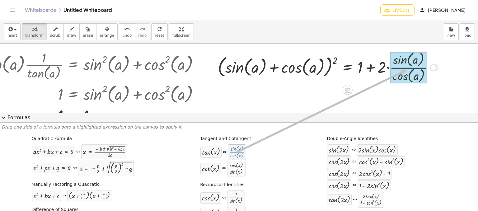
drag, startPoint x: 228, startPoint y: 153, endPoint x: 414, endPoint y: 69, distance: 204.1
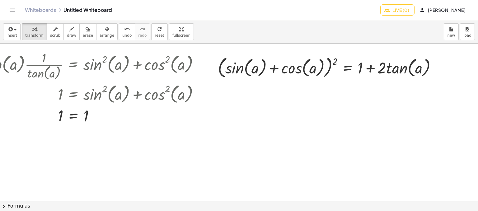
click at [27, 205] on button "chevron_right Formulas" at bounding box center [239, 206] width 478 height 10
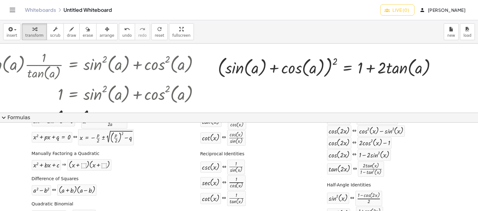
scroll to position [26, 0]
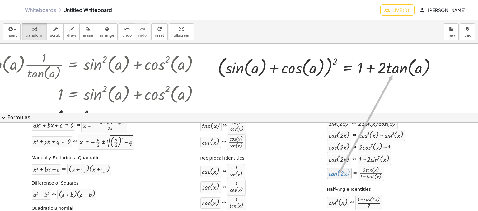
drag, startPoint x: 337, startPoint y: 170, endPoint x: 388, endPoint y: 74, distance: 108.0
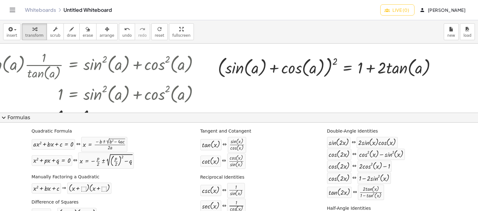
scroll to position [4, 0]
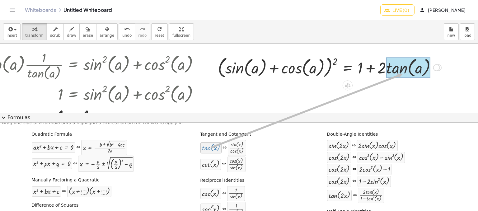
drag, startPoint x: 214, startPoint y: 146, endPoint x: 403, endPoint y: 74, distance: 202.3
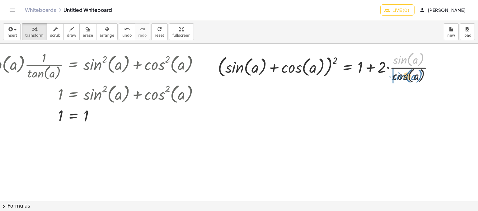
drag, startPoint x: 405, startPoint y: 57, endPoint x: 403, endPoint y: 74, distance: 17.5
click at [403, 74] on div at bounding box center [328, 67] width 226 height 35
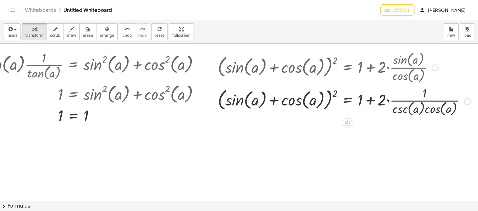
drag, startPoint x: 403, startPoint y: 74, endPoint x: 400, endPoint y: 107, distance: 33.1
click at [348, 68] on div "( + sin ( , a ) + cos ( , a ) ) 2 = + 1 + · 2 · sin ( , a ) · cos ( , a ) ( + s…" at bounding box center [348, 68] width 0 height 0
drag, startPoint x: 400, startPoint y: 107, endPoint x: 403, endPoint y: 89, distance: 18.5
click at [403, 89] on div at bounding box center [344, 100] width 259 height 33
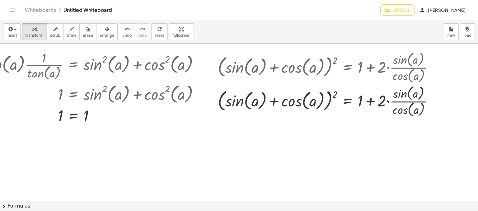
click at [98, 209] on button "chevron_right Formulas" at bounding box center [239, 206] width 478 height 10
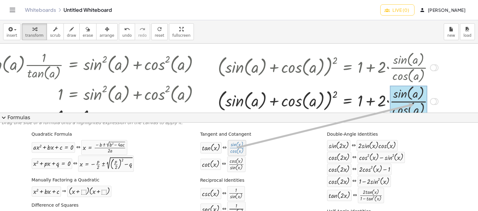
scroll to position [0, 0]
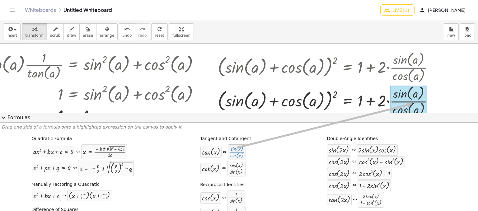
drag, startPoint x: 233, startPoint y: 153, endPoint x: 411, endPoint y: 104, distance: 184.2
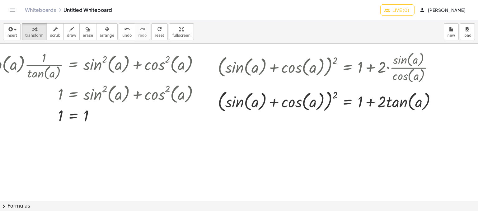
click at [112, 201] on button "chevron_right Formulas" at bounding box center [239, 206] width 478 height 10
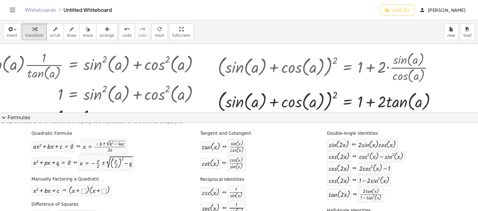
scroll to position [4, 0]
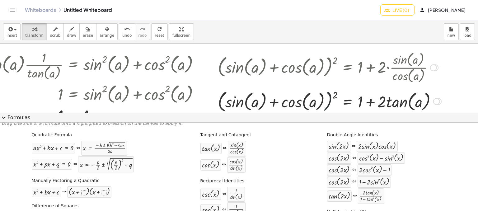
click at [328, 99] on div at bounding box center [330, 101] width 230 height 26
click at [331, 101] on div at bounding box center [330, 101] width 230 height 26
click at [276, 99] on div at bounding box center [330, 101] width 230 height 26
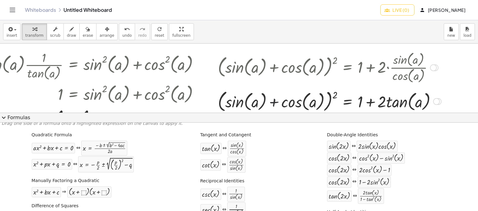
click at [276, 99] on div at bounding box center [330, 101] width 230 height 26
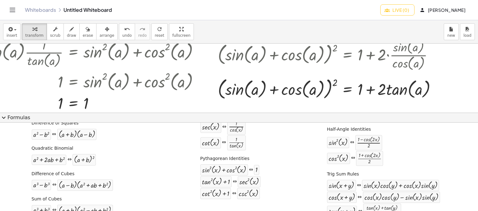
scroll to position [86, 0]
drag, startPoint x: 208, startPoint y: 181, endPoint x: 268, endPoint y: 152, distance: 66.0
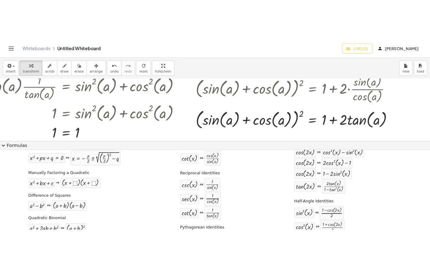
scroll to position [37, 0]
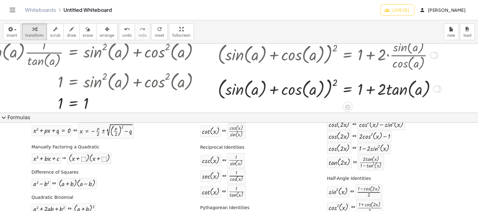
click at [373, 89] on div at bounding box center [330, 89] width 230 height 26
drag, startPoint x: 361, startPoint y: 91, endPoint x: 433, endPoint y: 94, distance: 72.2
click at [433, 94] on div at bounding box center [330, 89] width 230 height 26
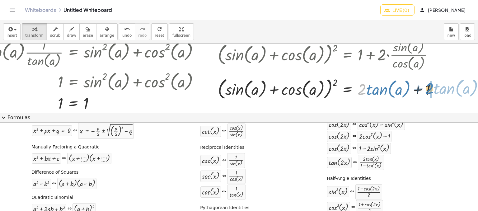
drag, startPoint x: 363, startPoint y: 90, endPoint x: 431, endPoint y: 89, distance: 67.5
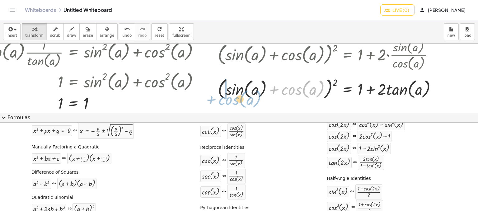
drag, startPoint x: 304, startPoint y: 93, endPoint x: 241, endPoint y: 103, distance: 63.6
click at [241, 103] on div "· tan ( , a ) · cot ( , a ) = + sin ( , a ) 2 + cos ( , a ) 2 · tan ( , a ) · ·…" at bounding box center [227, 135] width 518 height 208
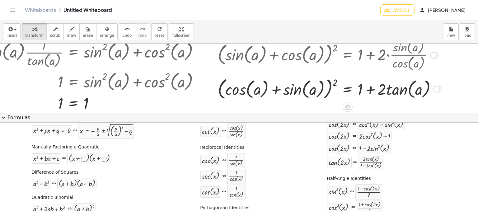
drag, startPoint x: 241, startPoint y: 103, endPoint x: 245, endPoint y: 87, distance: 17.0
click at [245, 87] on div "· tan ( , a ) · cot ( , a ) = + sin ( , a ) 2 + cos ( , a ) 2 · tan ( , a ) · ·…" at bounding box center [227, 135] width 518 height 208
drag, startPoint x: 245, startPoint y: 87, endPoint x: 310, endPoint y: 81, distance: 65.0
click at [310, 81] on div at bounding box center [330, 89] width 230 height 26
click at [334, 83] on div at bounding box center [330, 89] width 230 height 26
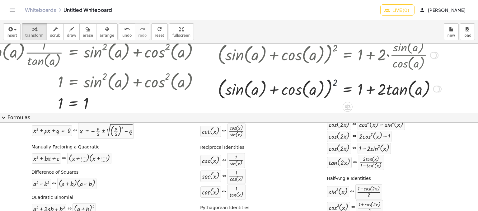
click at [334, 83] on div at bounding box center [330, 89] width 230 height 26
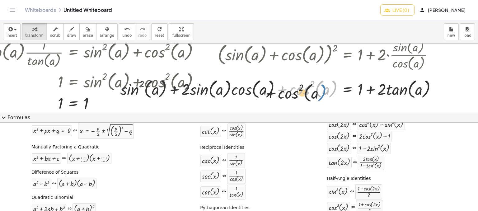
drag, startPoint x: 334, startPoint y: 83, endPoint x: 281, endPoint y: 99, distance: 54.6
click at [281, 99] on div at bounding box center [280, 89] width 327 height 24
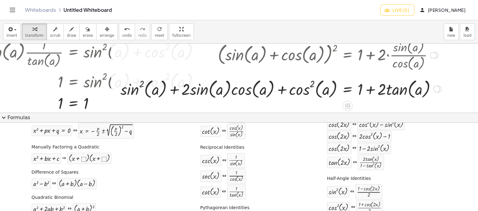
click at [183, 65] on div at bounding box center [280, 54] width 327 height 35
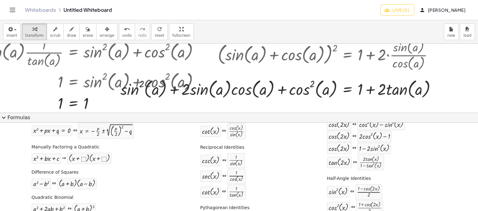
click at [113, 40] on div "insert select one: Math Expression Function Text transform scrub draw erase arr…" at bounding box center [239, 31] width 478 height 23
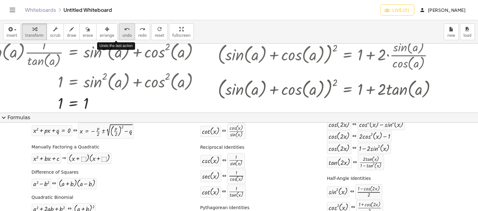
click at [122, 32] on div "undo" at bounding box center [126, 28] width 9 height 7
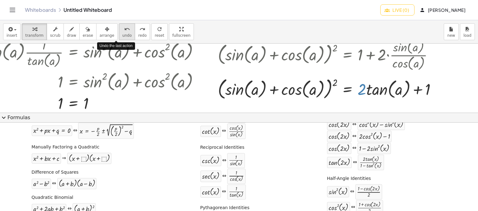
click at [122, 32] on div "undo" at bounding box center [126, 28] width 9 height 7
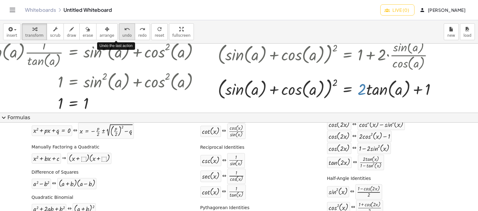
click at [122, 32] on div "undo" at bounding box center [126, 28] width 9 height 7
drag, startPoint x: 120, startPoint y: 32, endPoint x: 291, endPoint y: 104, distance: 185.5
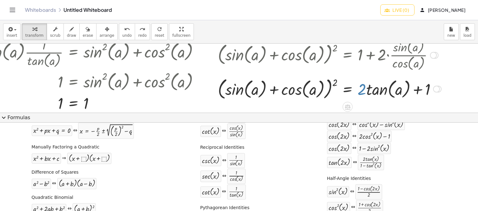
click at [291, 104] on div "insert select one: Math Expression Function Text transform scrub draw erase arr…" at bounding box center [239, 115] width 478 height 191
click at [267, 103] on div at bounding box center [227, 135] width 518 height 208
click at [157, 117] on button "expand_more Formulas" at bounding box center [239, 118] width 478 height 10
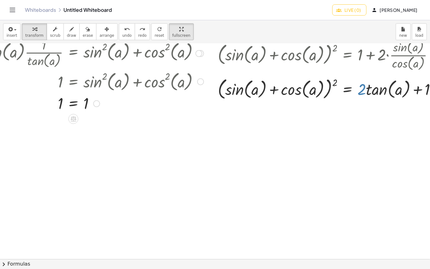
drag, startPoint x: 167, startPoint y: 34, endPoint x: 123, endPoint y: 43, distance: 45.1
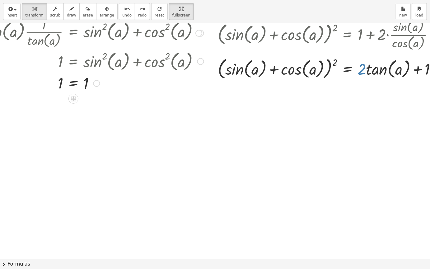
click at [123, 43] on div "insert select one: Math Expression Function Text transform scrub draw erase arr…" at bounding box center [215, 134] width 430 height 269
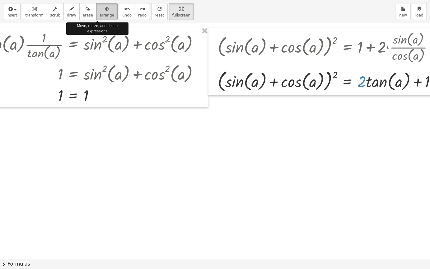
click at [101, 8] on div "button" at bounding box center [107, 8] width 15 height 7
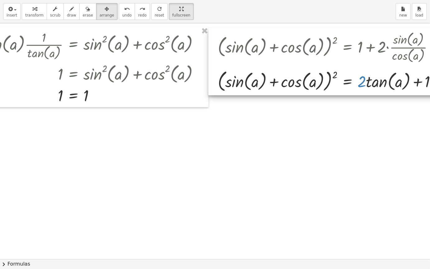
click at [287, 54] on div at bounding box center [326, 61] width 237 height 67
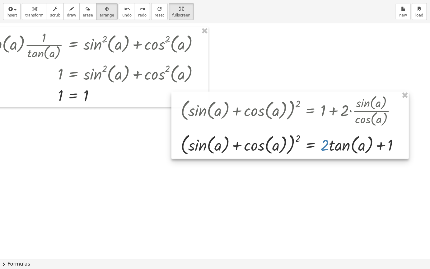
drag, startPoint x: 281, startPoint y: 81, endPoint x: 204, endPoint y: 175, distance: 121.4
click at [204, 159] on div at bounding box center [289, 124] width 237 height 67
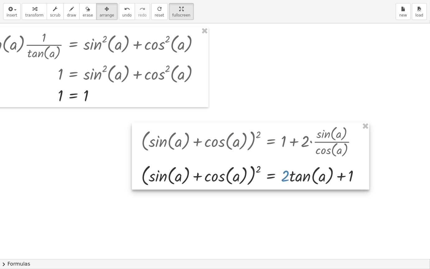
drag, startPoint x: 364, startPoint y: 127, endPoint x: 366, endPoint y: 122, distance: 5.8
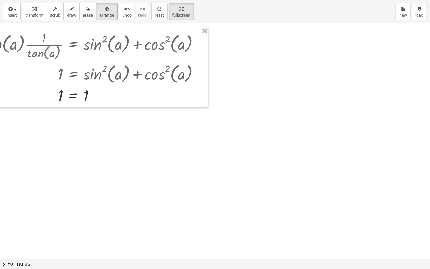
click at [366, 122] on div at bounding box center [227, 258] width 518 height 471
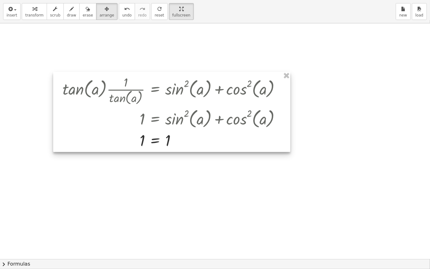
drag, startPoint x: 152, startPoint y: 75, endPoint x: 239, endPoint y: 122, distance: 98.3
click at [239, 122] on div at bounding box center [171, 112] width 237 height 80
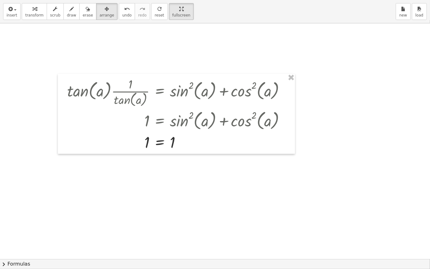
click at [60, 41] on div at bounding box center [227, 258] width 518 height 471
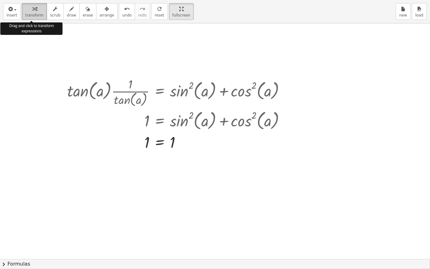
click at [27, 15] on span "transform" at bounding box center [34, 15] width 18 height 4
click at [34, 51] on div at bounding box center [227, 258] width 518 height 471
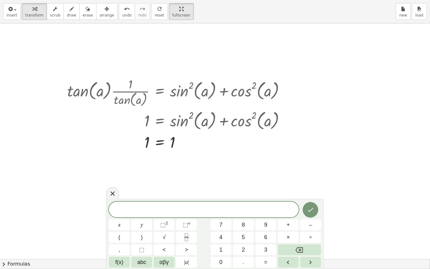
click at [148, 54] on div at bounding box center [227, 258] width 518 height 471
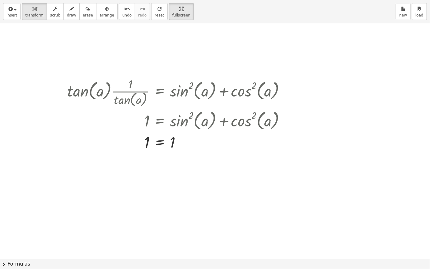
drag, startPoint x: 177, startPoint y: 171, endPoint x: 62, endPoint y: 140, distance: 118.8
click at [62, 140] on div at bounding box center [62, 114] width 9 height 80
click at [144, 78] on div at bounding box center [178, 92] width 229 height 33
click at [231, 133] on div at bounding box center [178, 143] width 229 height 21
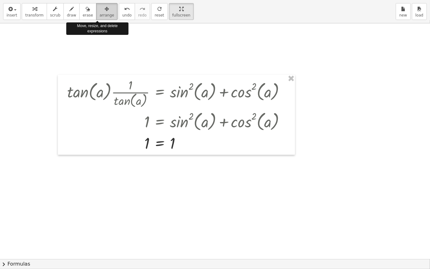
click at [97, 3] on button "arrange" at bounding box center [106, 11] width 21 height 17
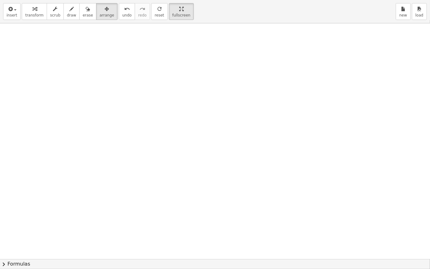
click at [46, 61] on div at bounding box center [227, 258] width 518 height 471
click at [9, 6] on icon "button" at bounding box center [10, 8] width 6 height 7
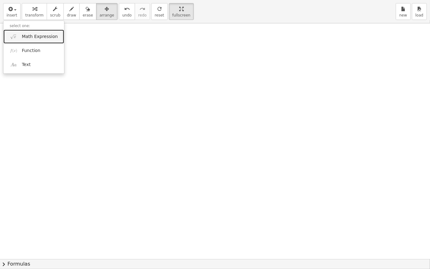
click at [41, 38] on span "Math Expression" at bounding box center [40, 37] width 36 height 6
